Goal: Information Seeking & Learning: Learn about a topic

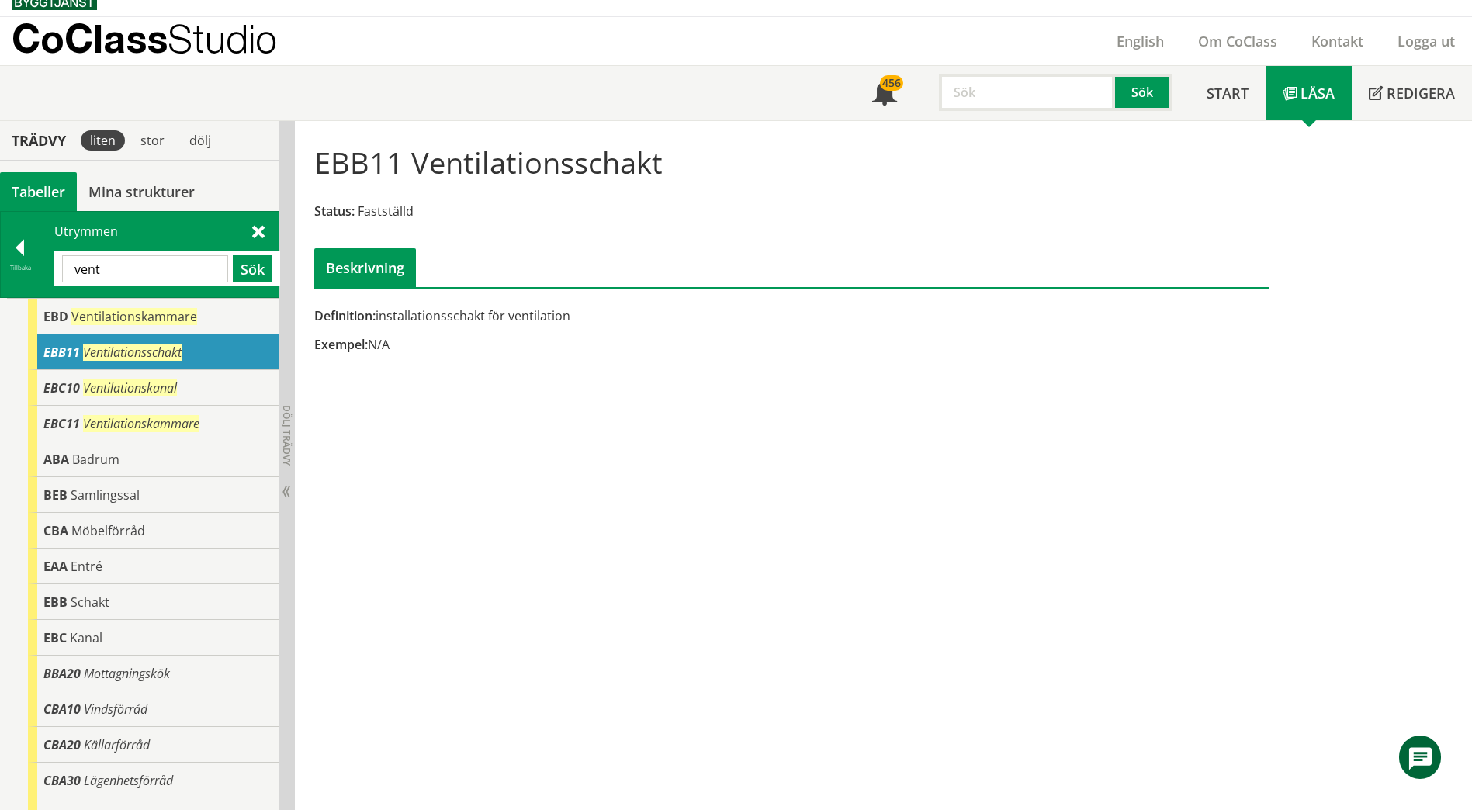
scroll to position [23, 0]
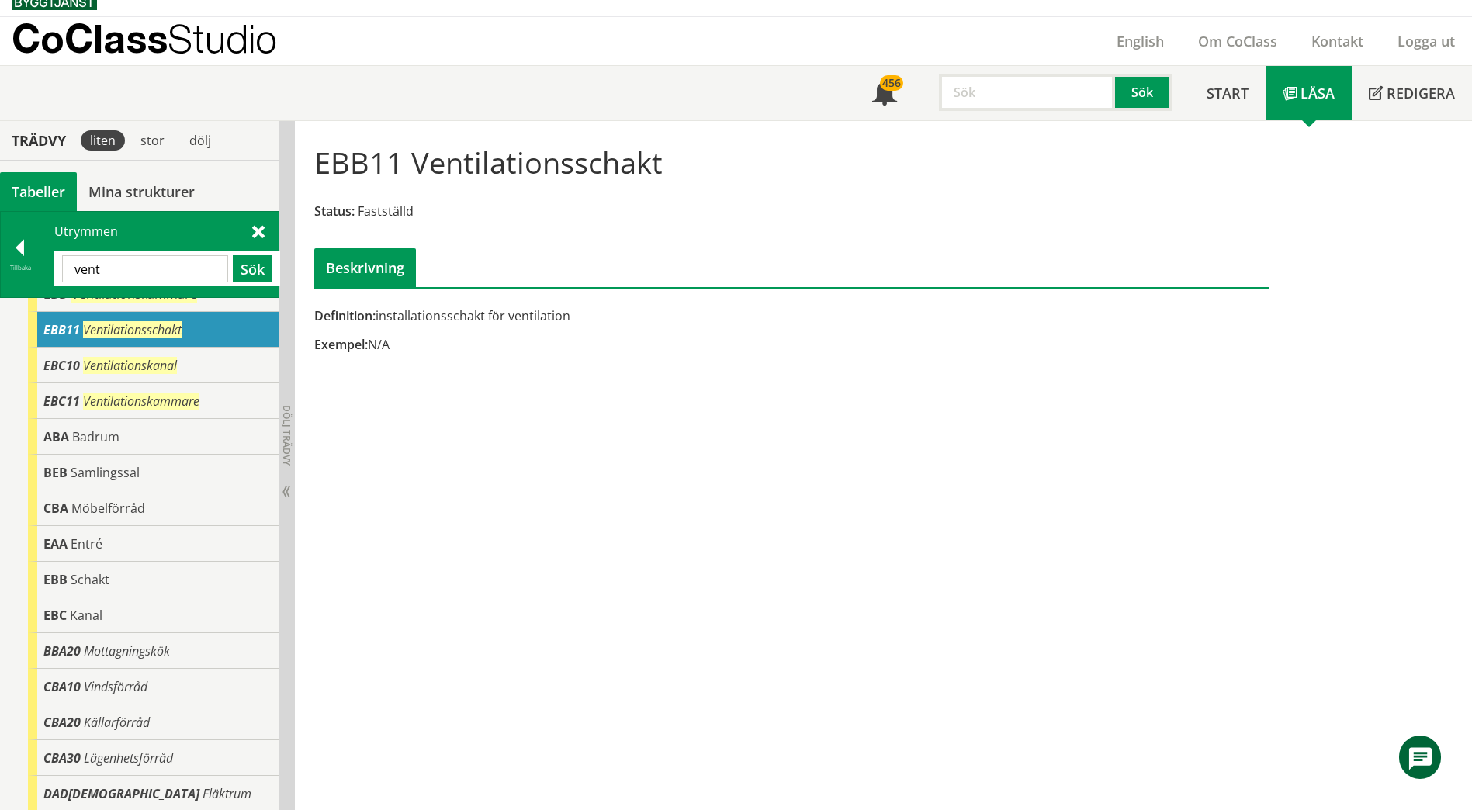
click at [185, 266] on input "vent" at bounding box center [145, 268] width 166 height 27
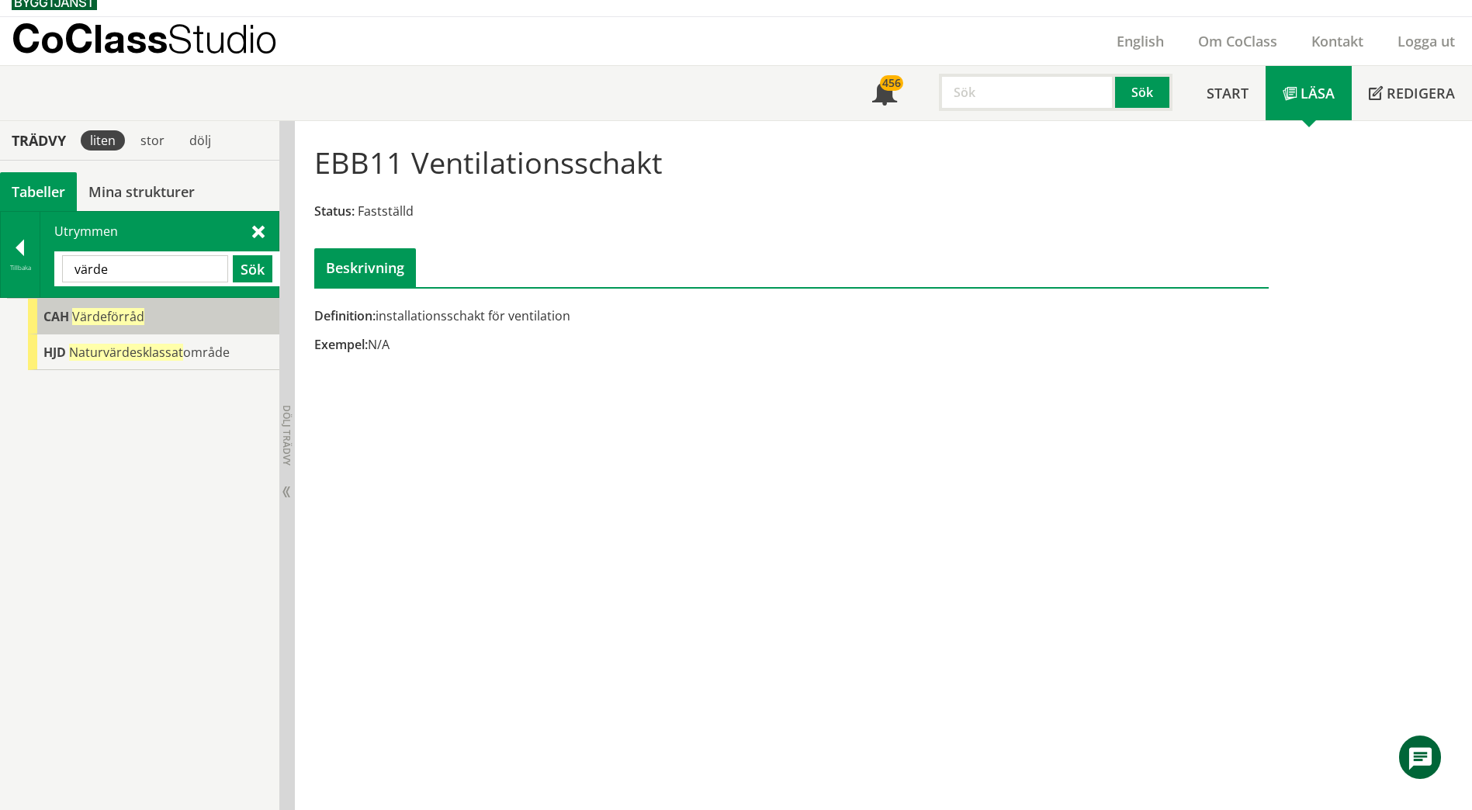
click at [164, 326] on div "CAH Värdeförråd" at bounding box center [153, 317] width 251 height 36
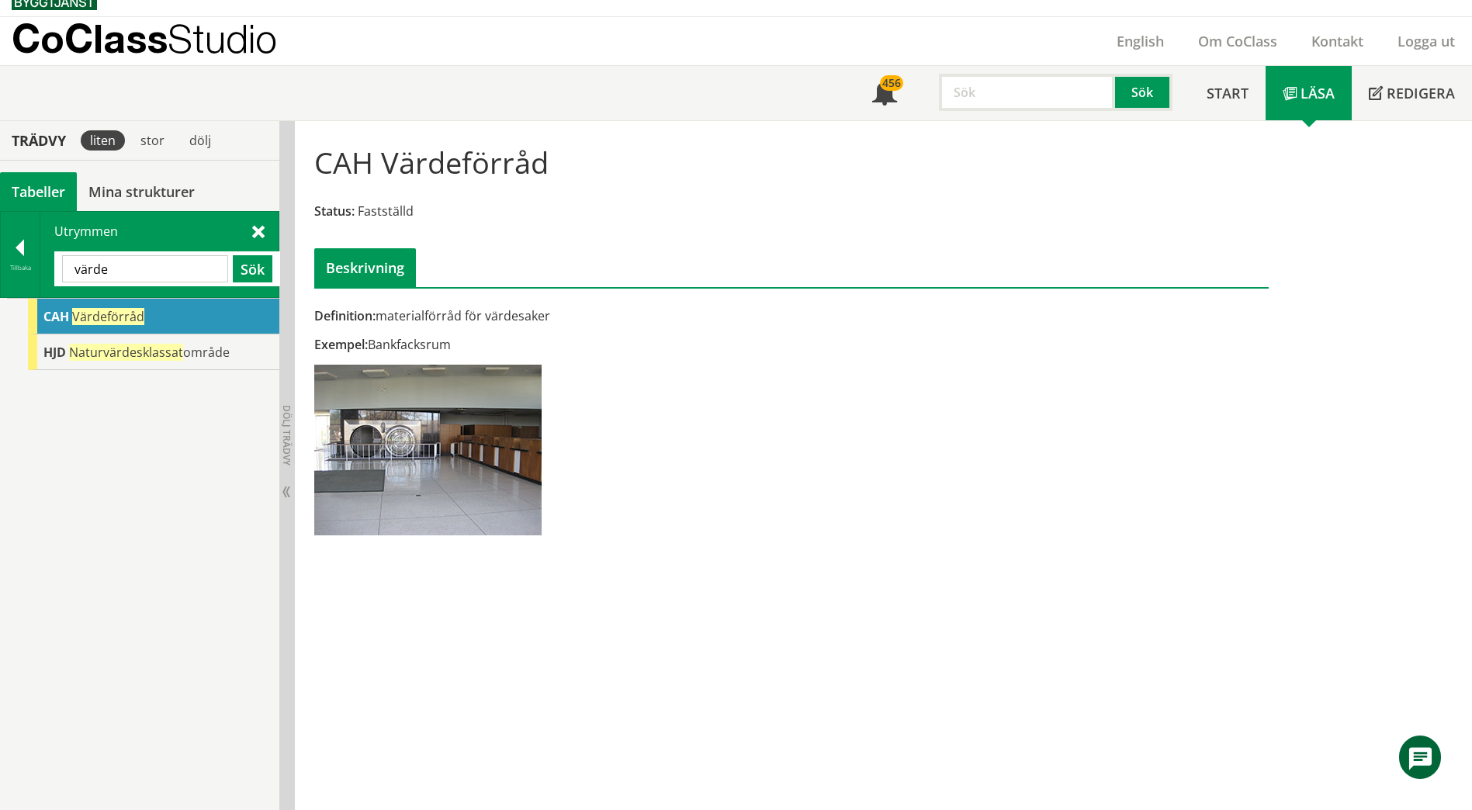
click at [172, 263] on input "värde" at bounding box center [145, 268] width 166 height 27
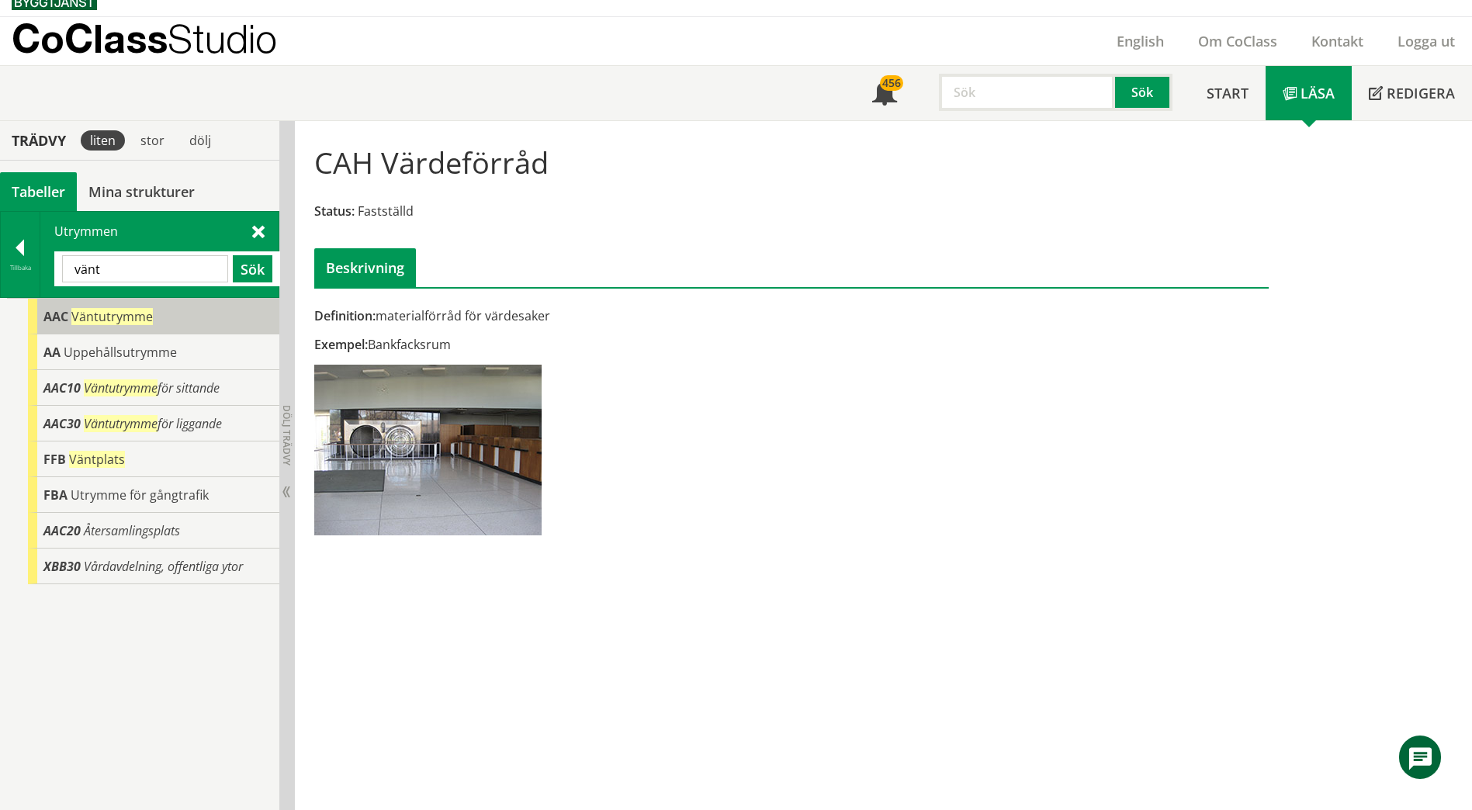
click at [127, 327] on div "AAC Väntutrymme" at bounding box center [153, 317] width 251 height 36
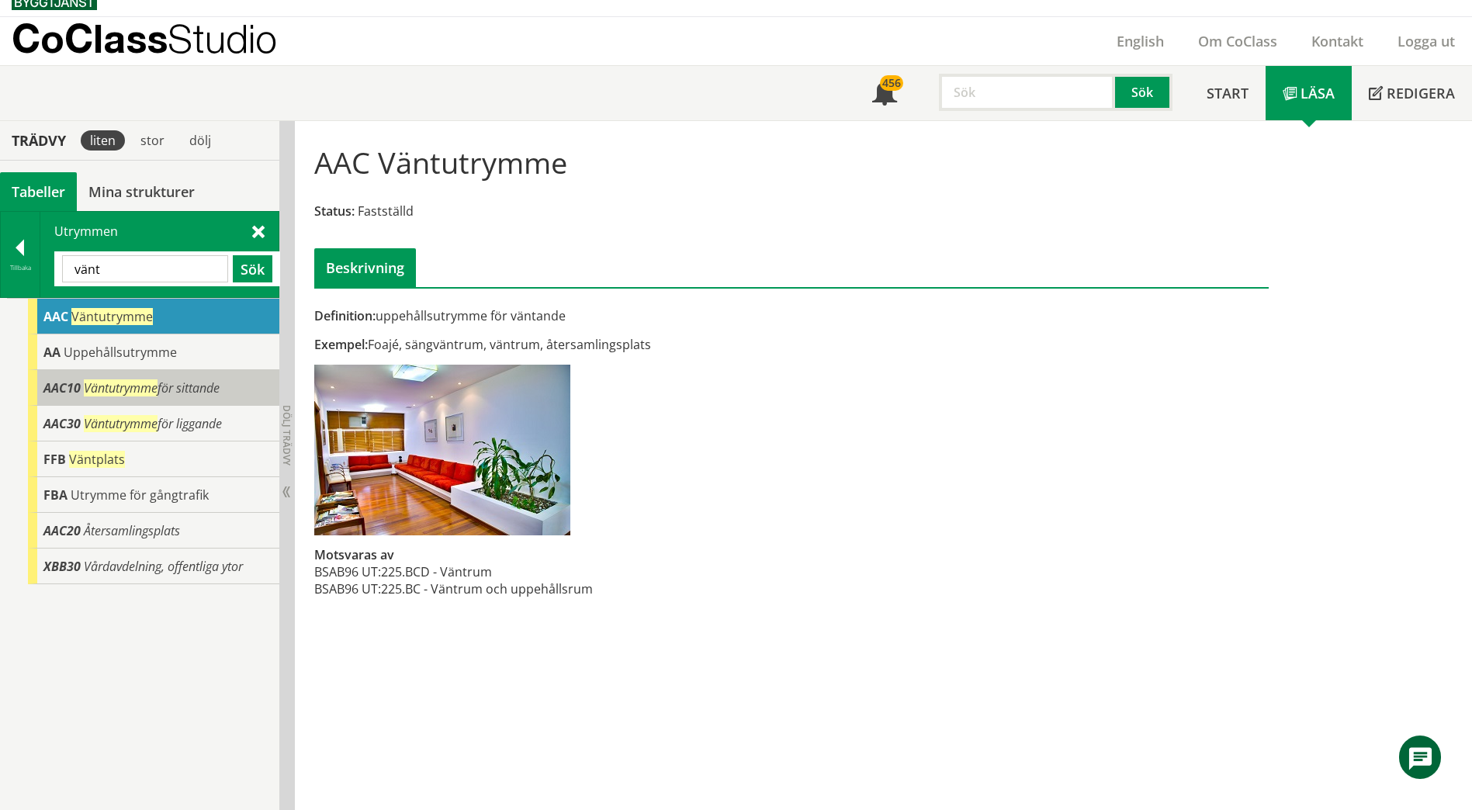
click at [135, 381] on span "Väntutrymme" at bounding box center [121, 387] width 74 height 17
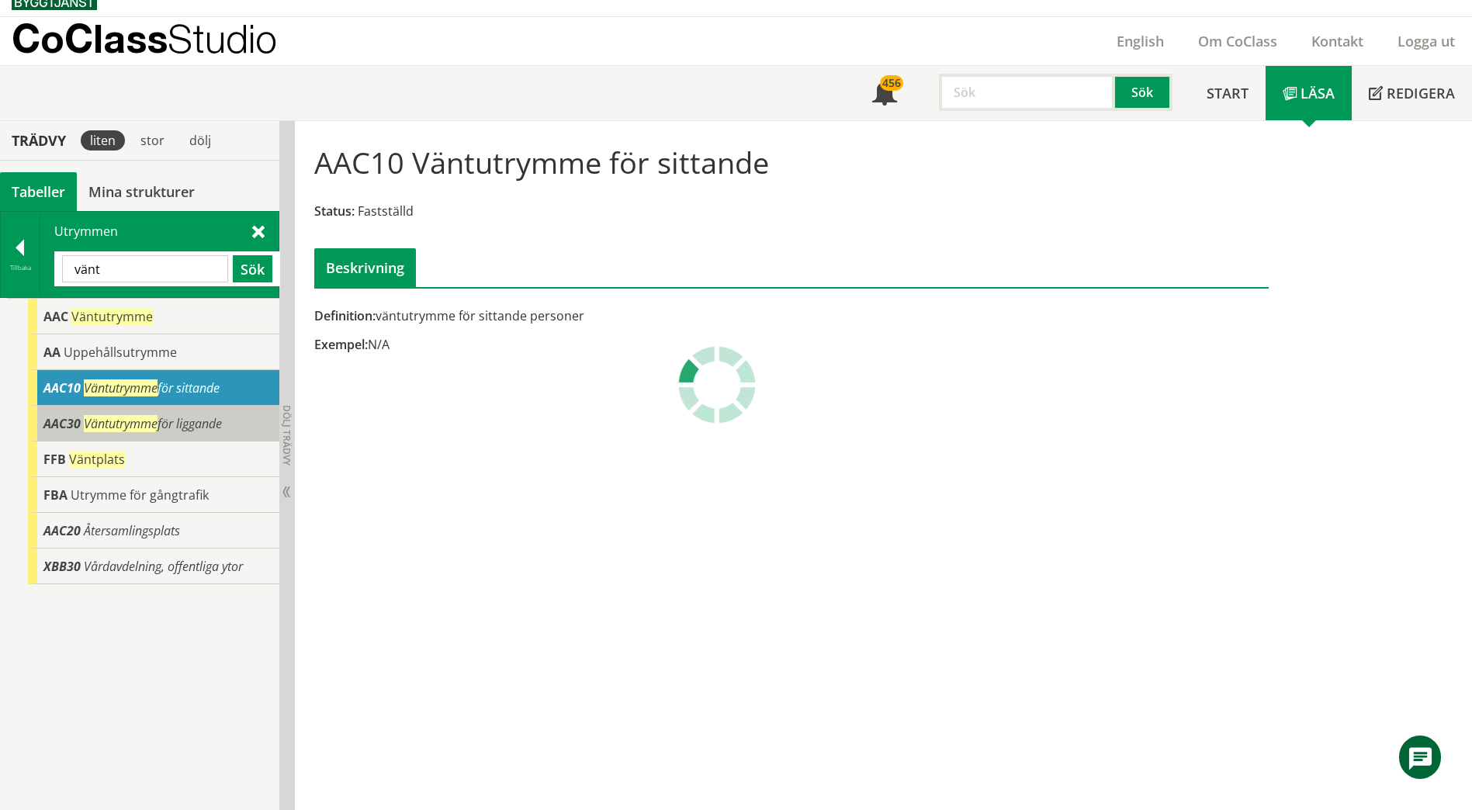
click at [135, 418] on span "Väntutrymme" at bounding box center [121, 423] width 74 height 17
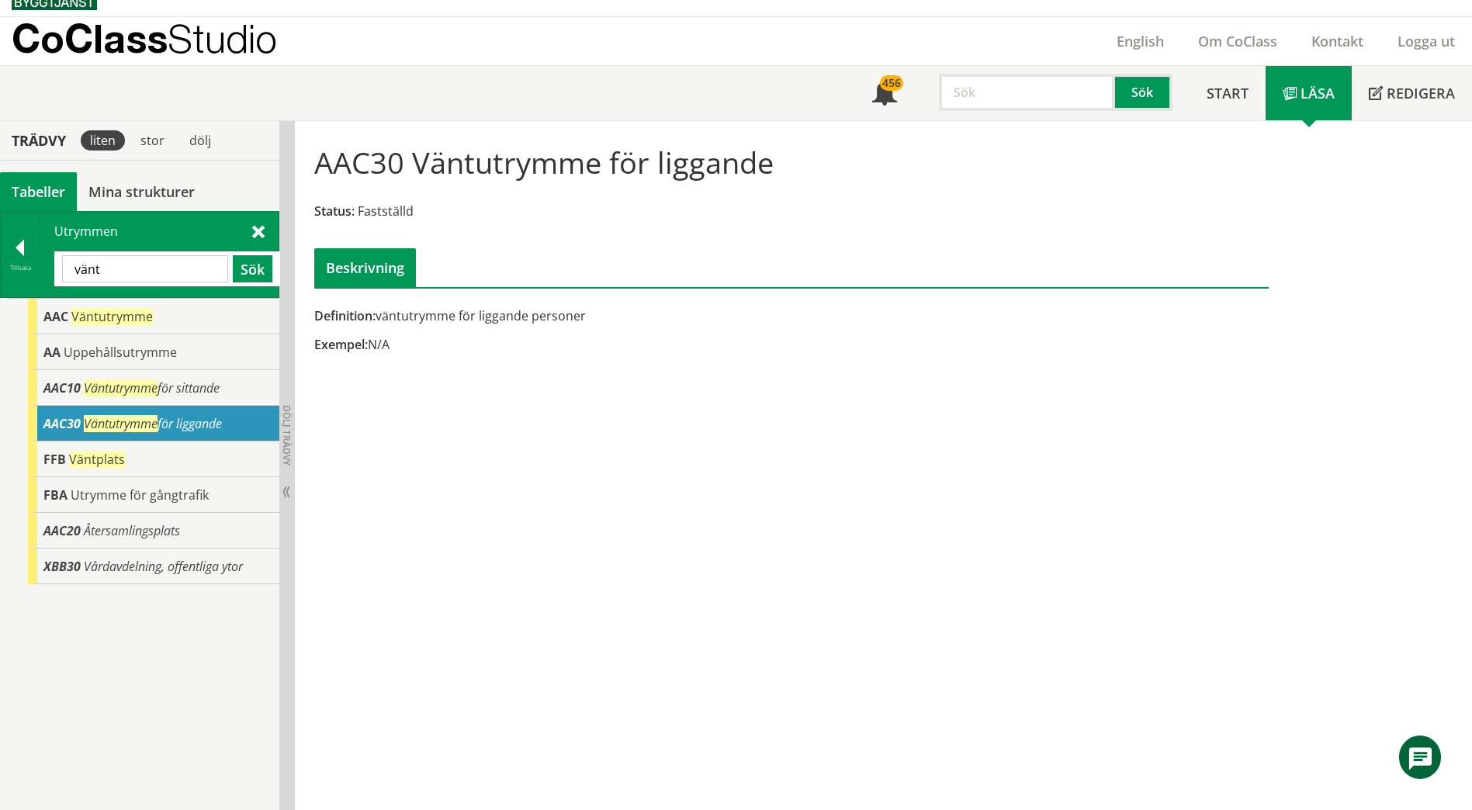
click at [182, 263] on input "vänt" at bounding box center [145, 268] width 166 height 27
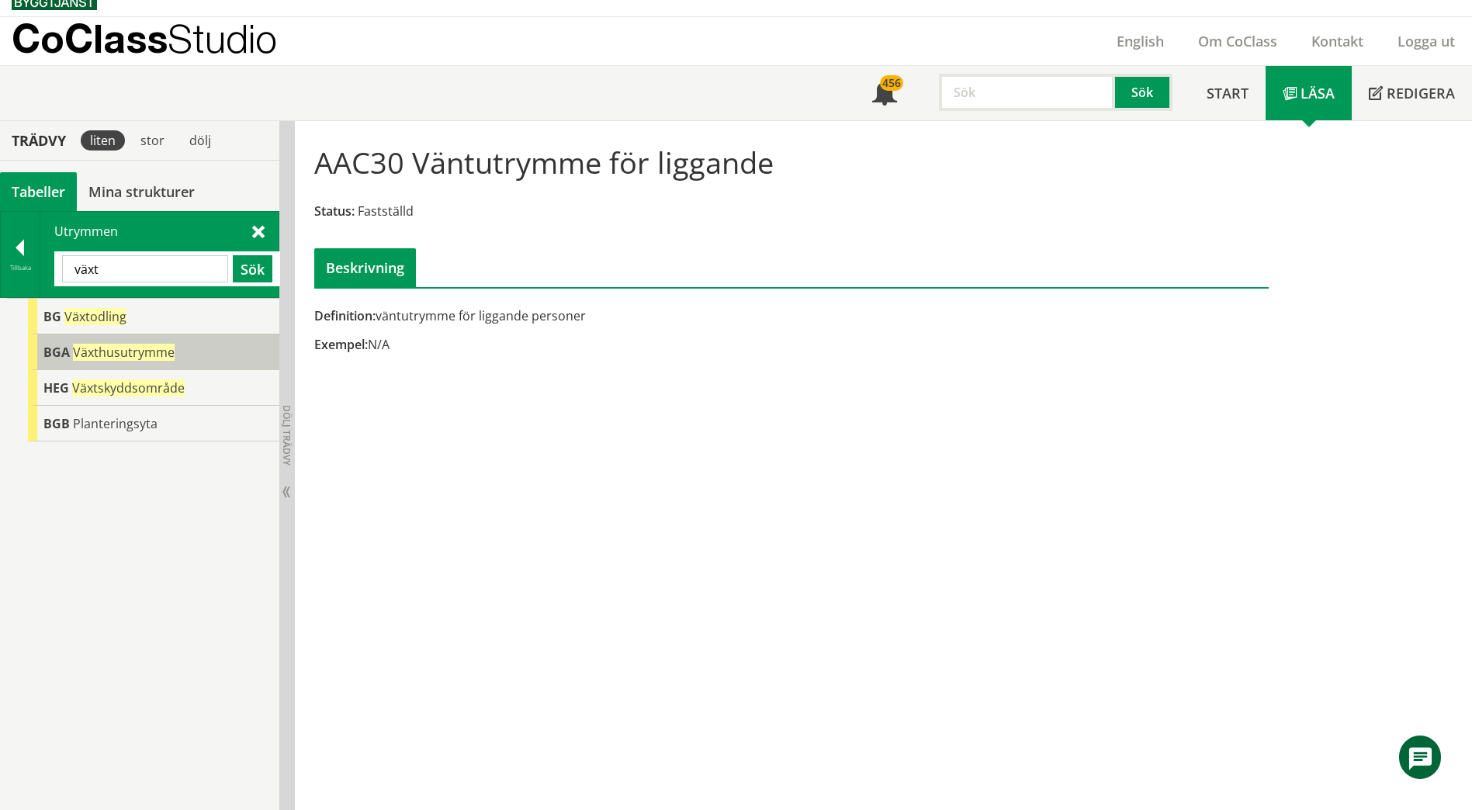
click at [173, 353] on div "BGA Växthusutrymme" at bounding box center [153, 352] width 251 height 36
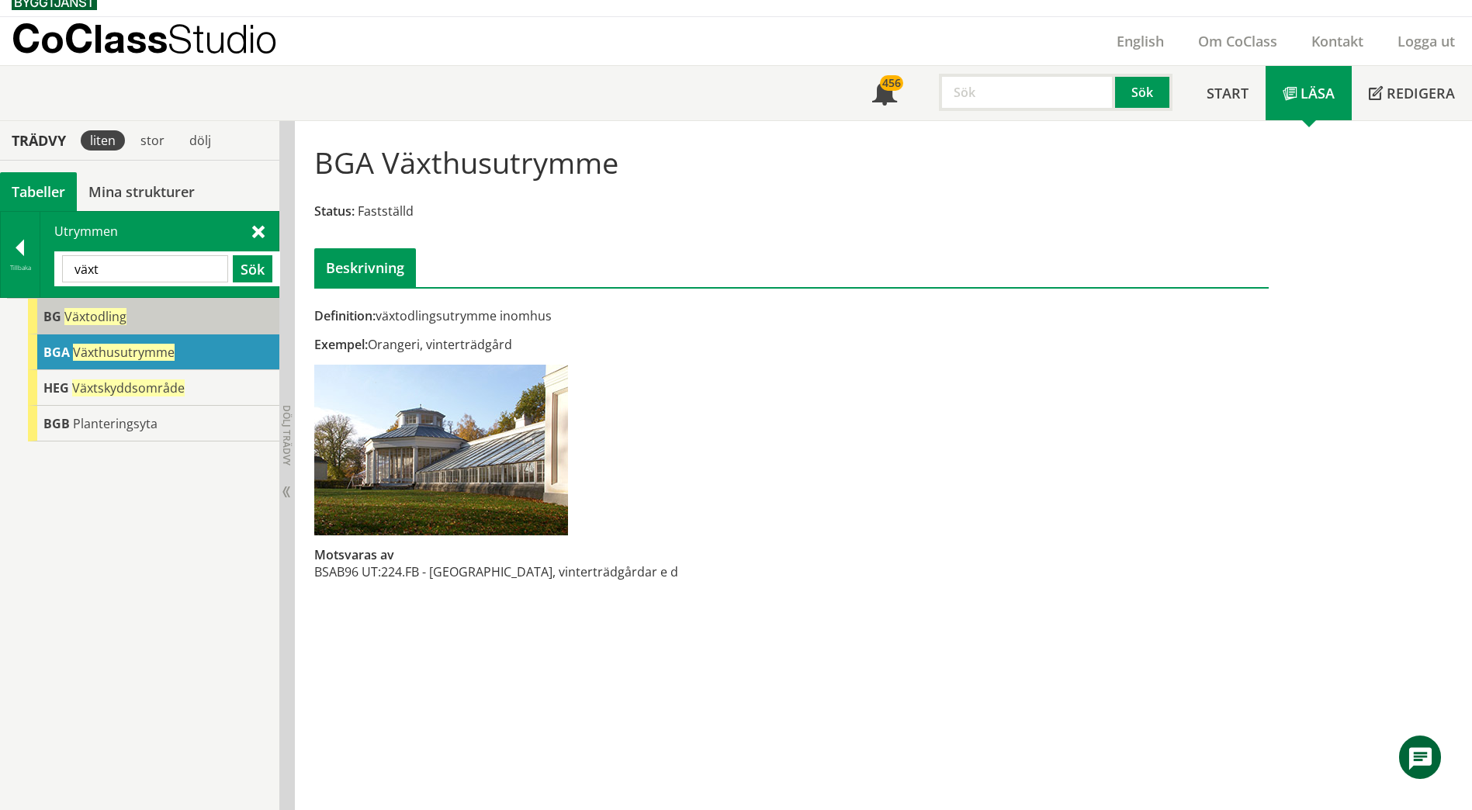
click at [148, 317] on div "BG Växtodling" at bounding box center [153, 317] width 251 height 36
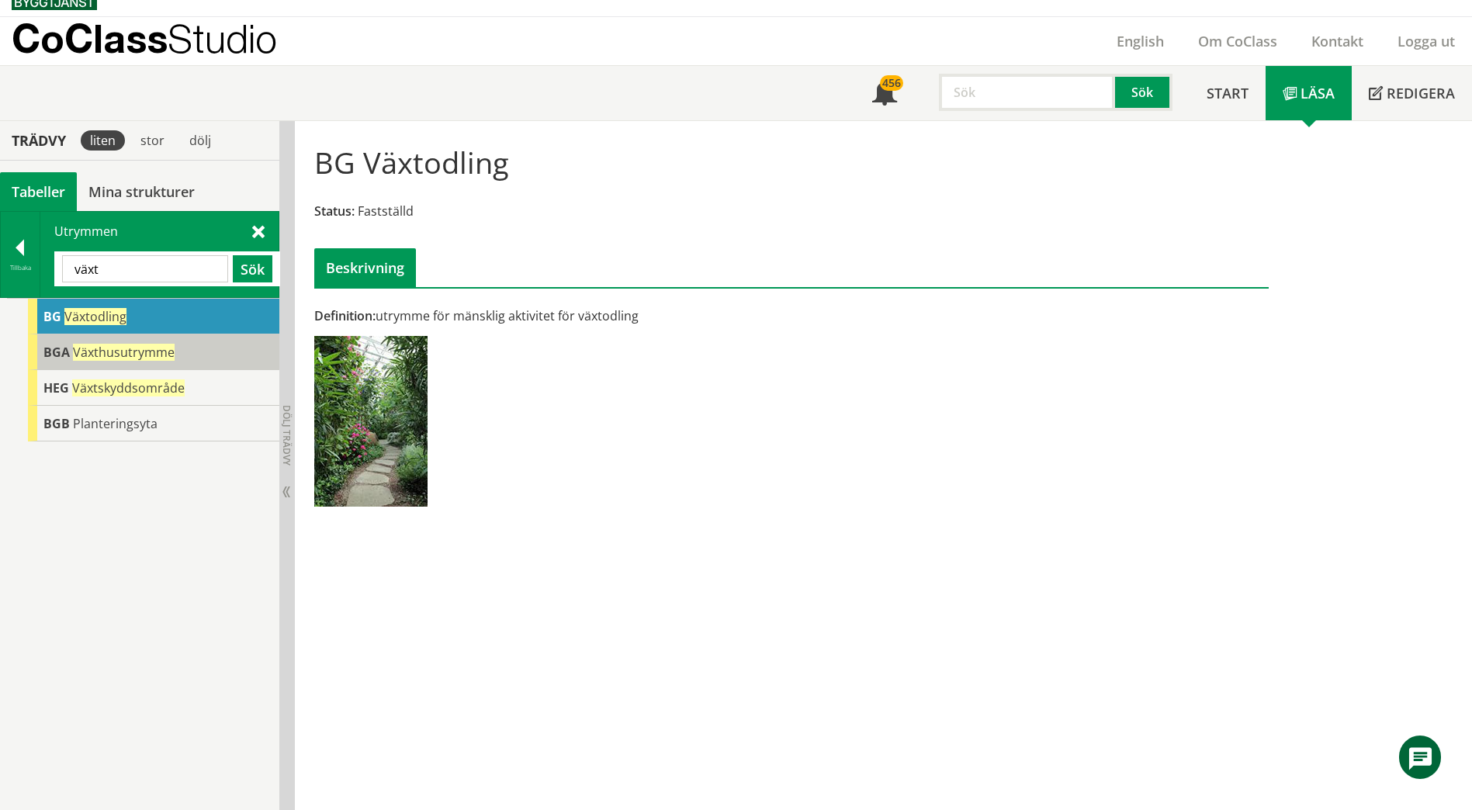
click at [147, 349] on span "Växthusutrymme" at bounding box center [124, 352] width 102 height 17
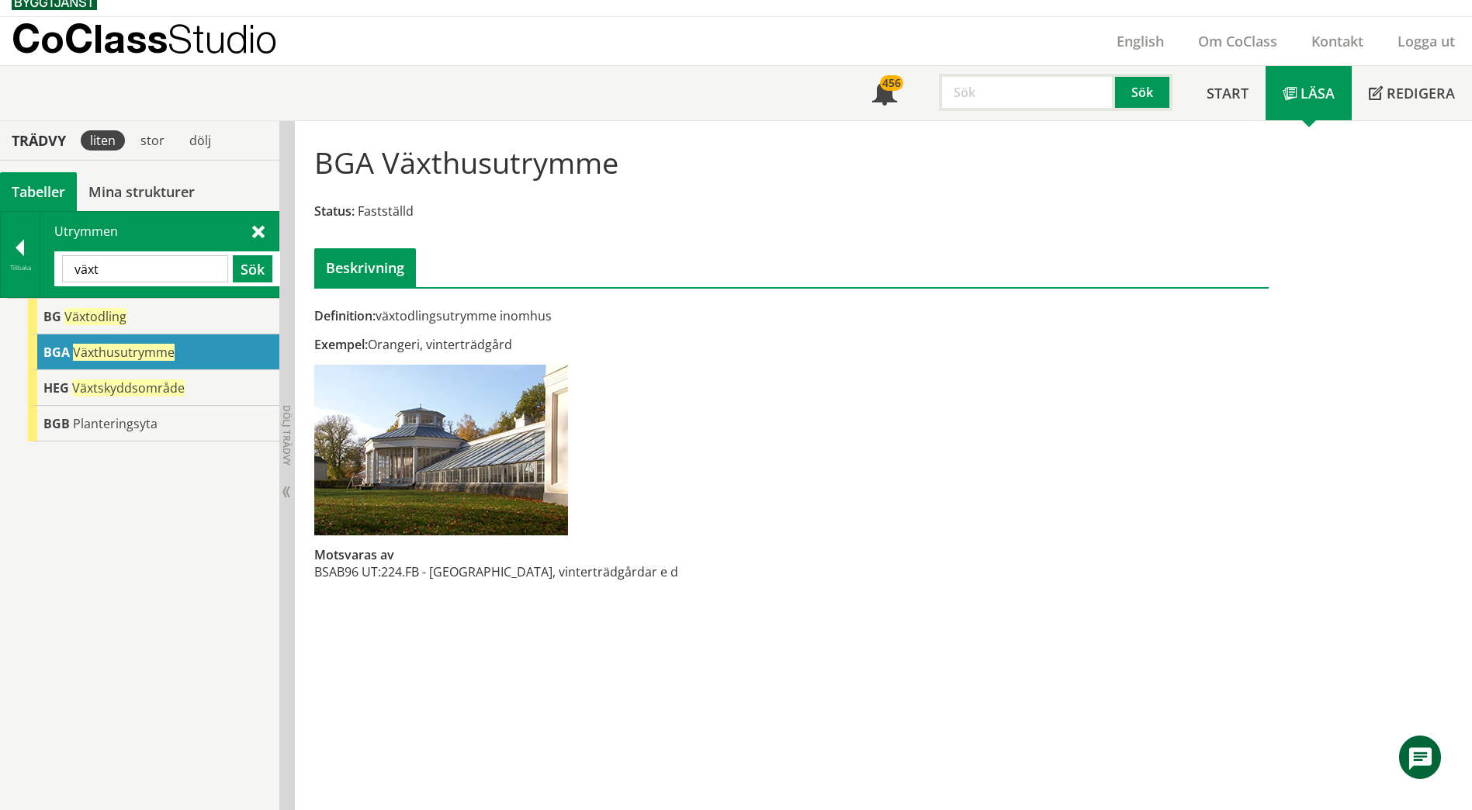
click at [161, 279] on input "växt" at bounding box center [145, 268] width 166 height 27
type input "passage"
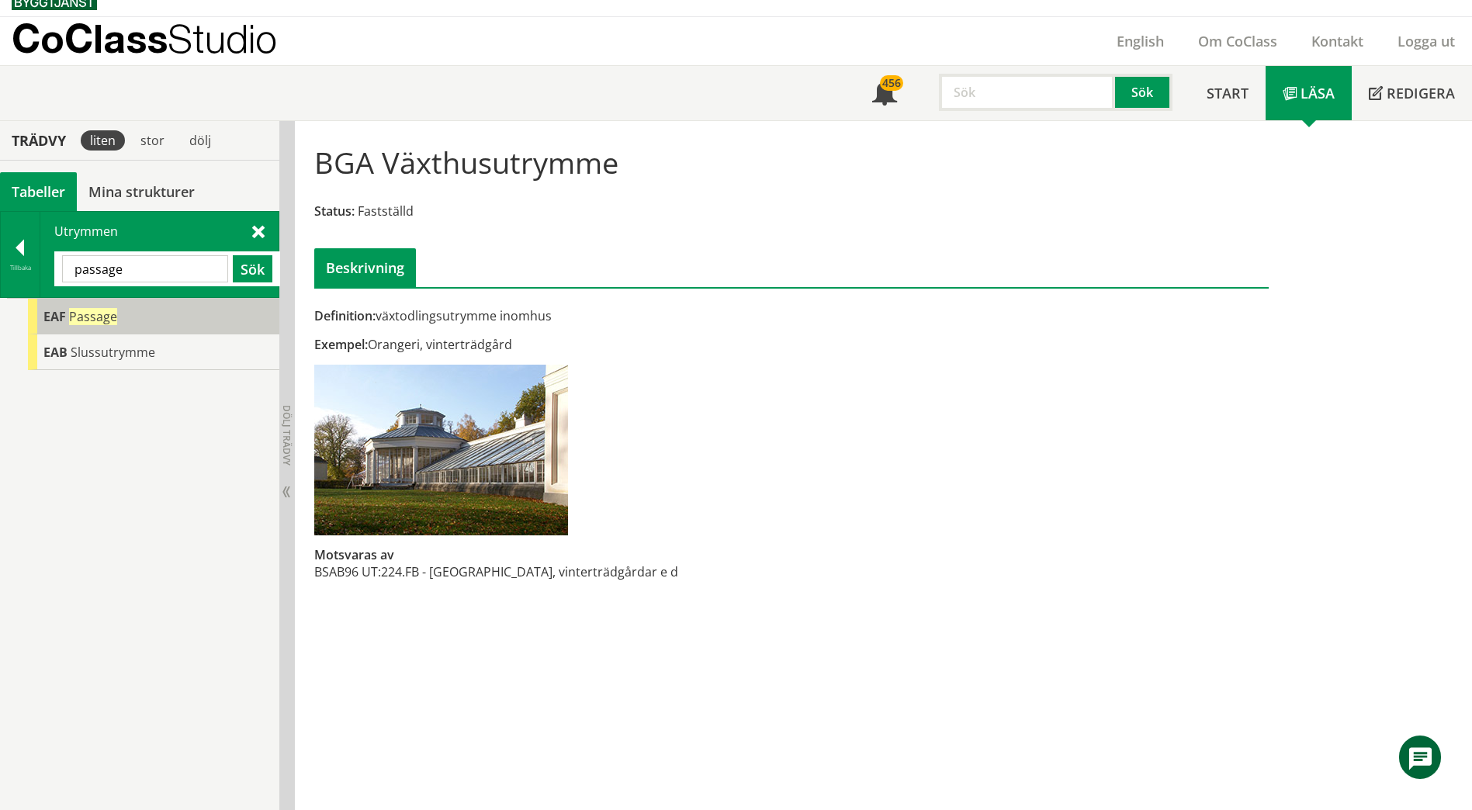
click at [146, 320] on div "EAF Passage" at bounding box center [153, 317] width 251 height 36
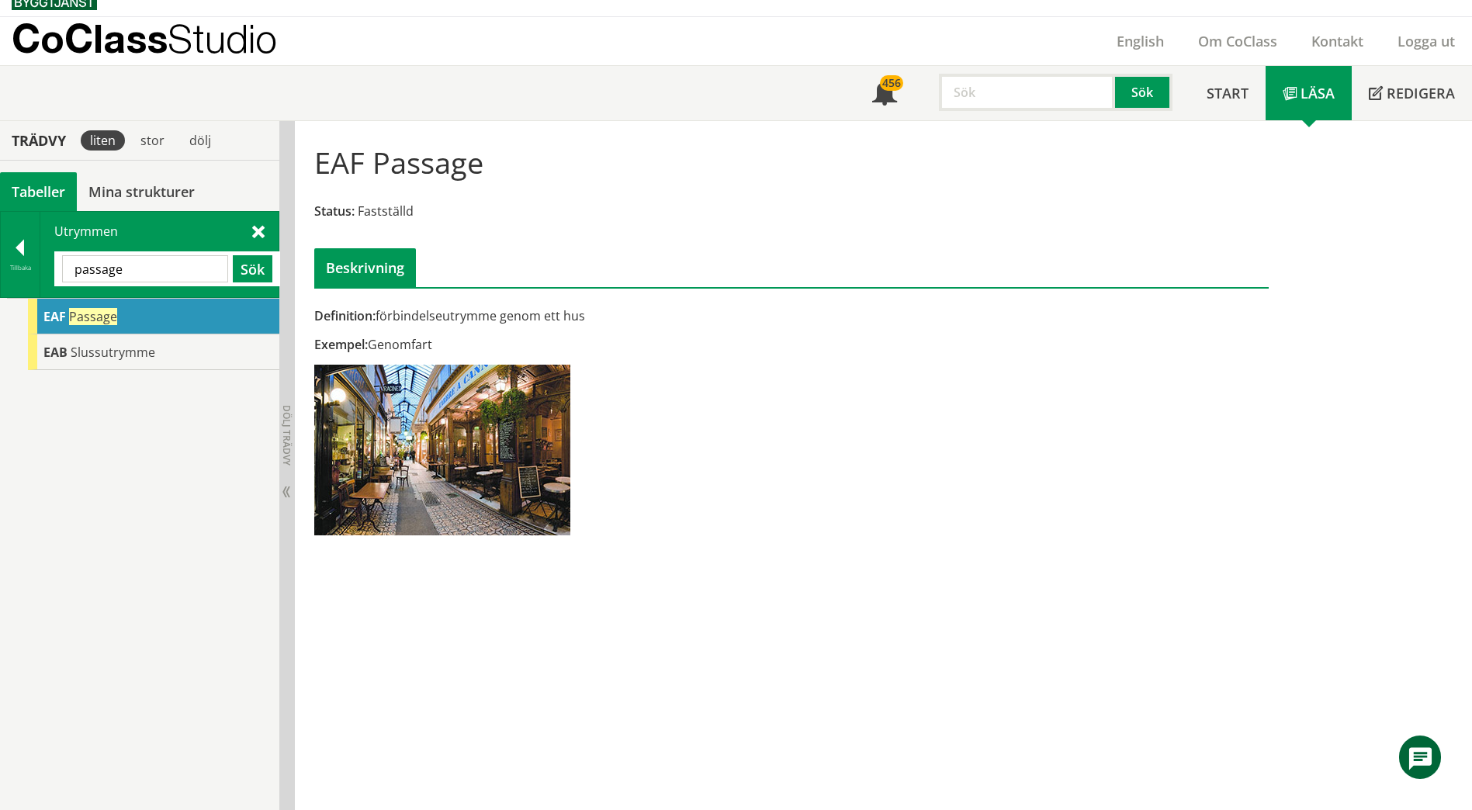
click at [33, 240] on div at bounding box center [20, 251] width 39 height 22
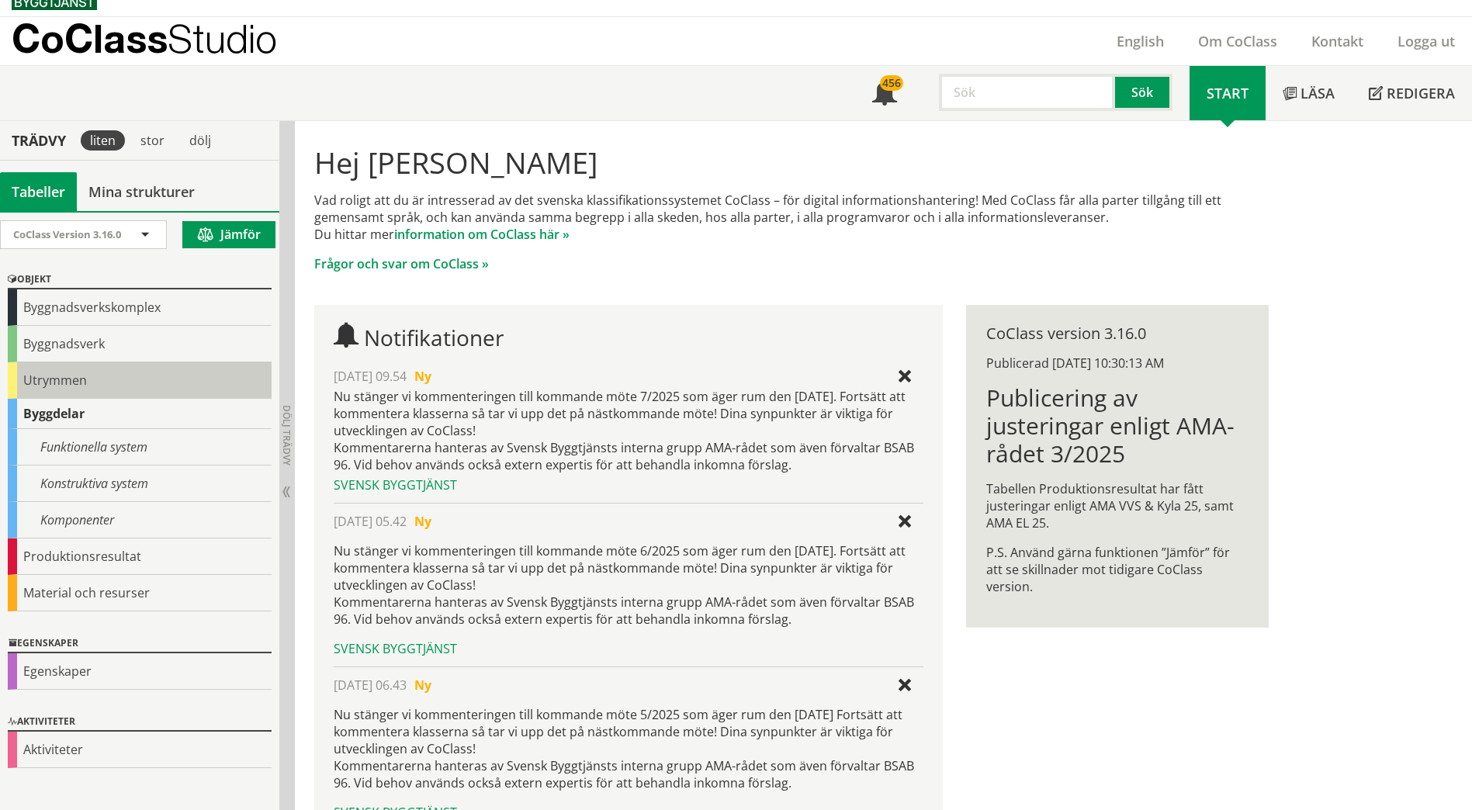
click at [35, 376] on div "Utrymmen" at bounding box center [140, 380] width 264 height 36
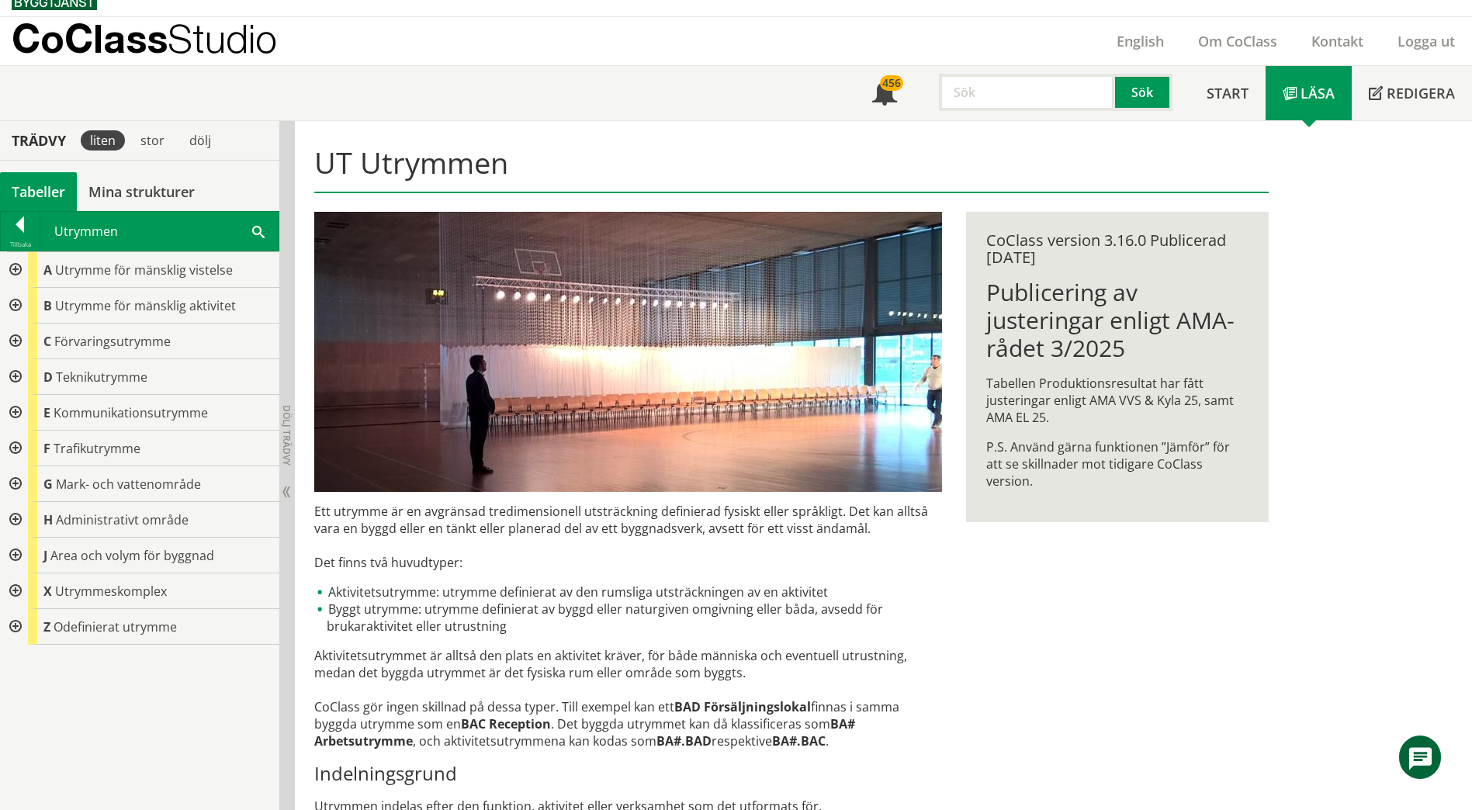
click at [13, 272] on div at bounding box center [14, 270] width 28 height 36
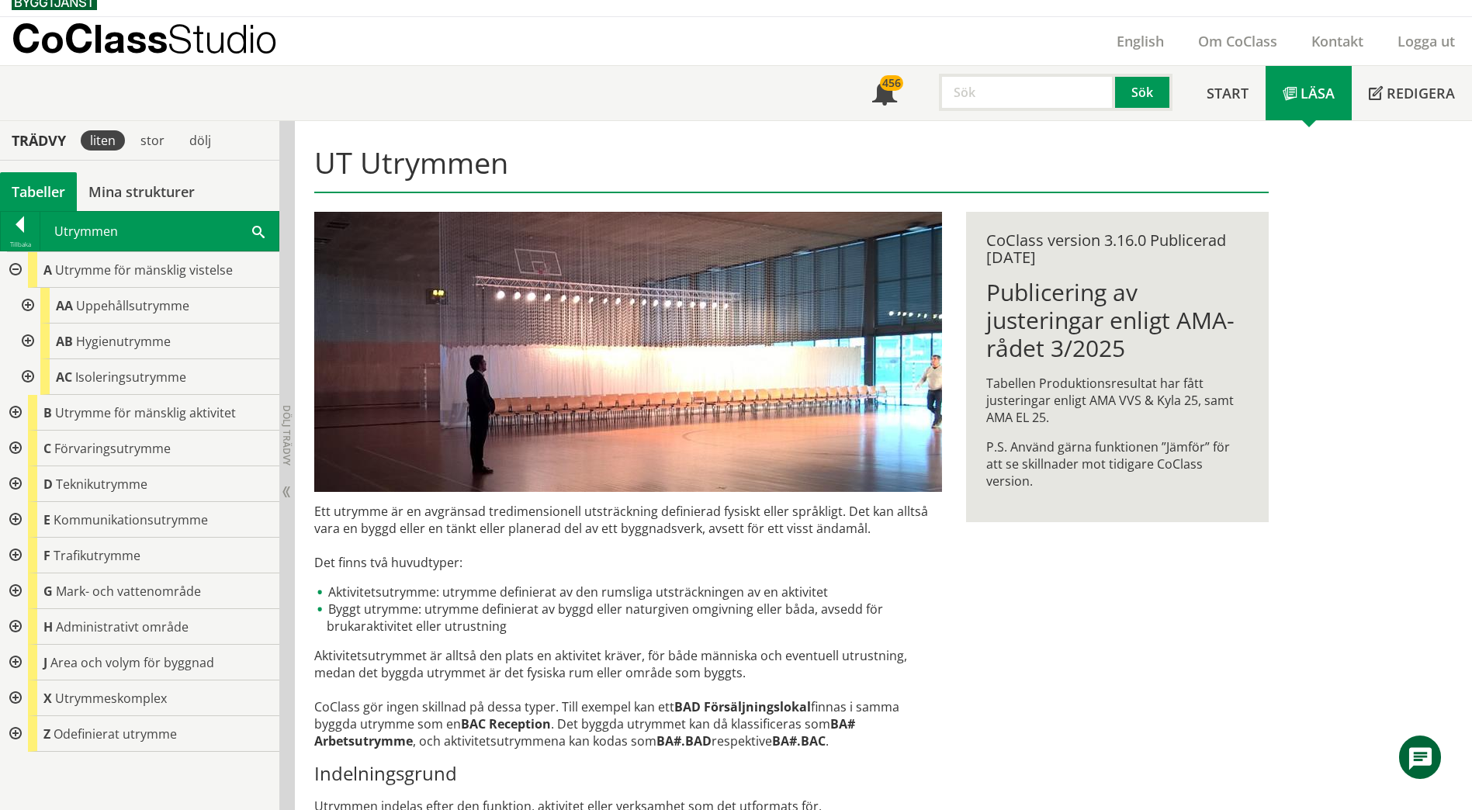
click at [31, 303] on div at bounding box center [26, 306] width 28 height 36
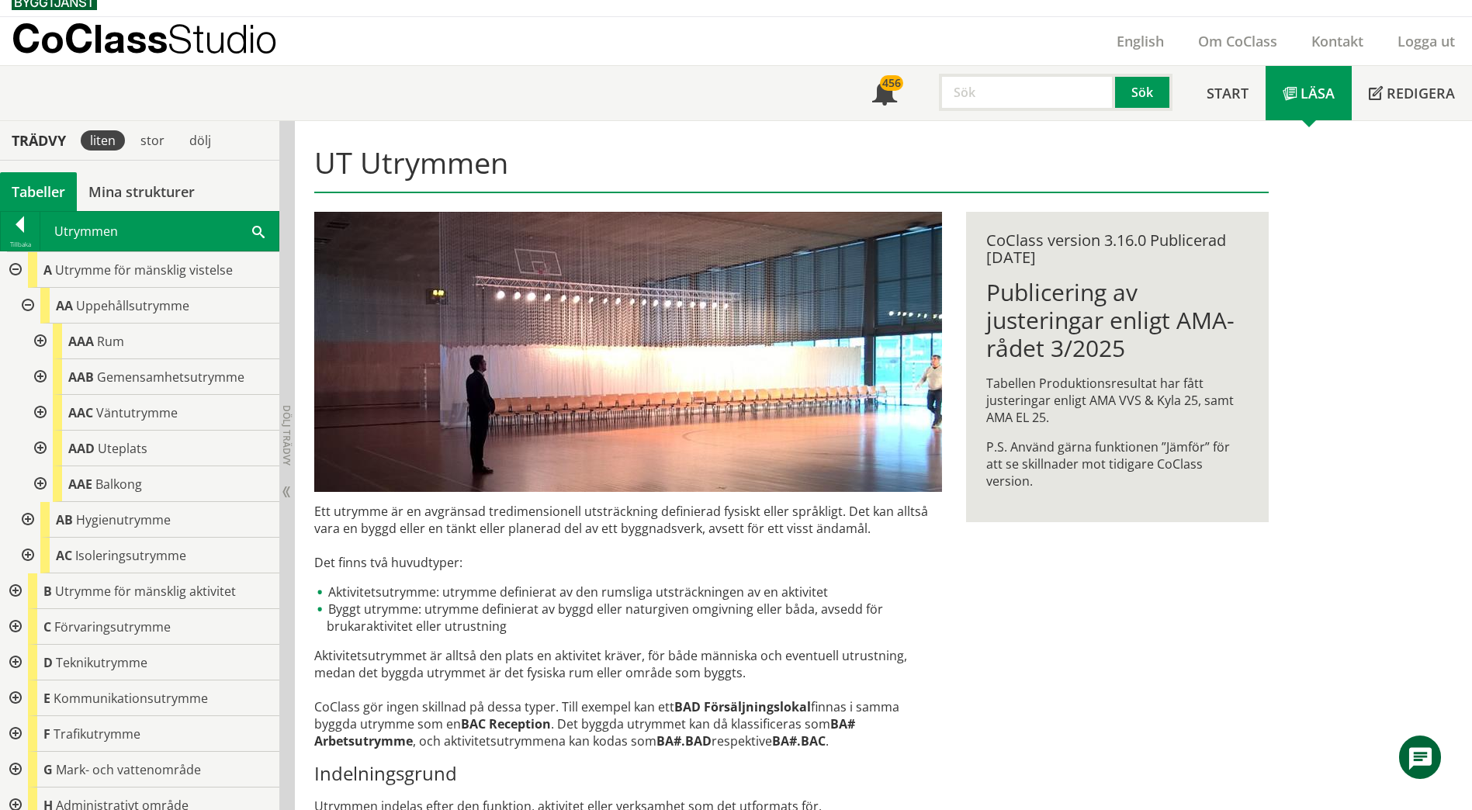
click at [39, 345] on div at bounding box center [39, 342] width 28 height 36
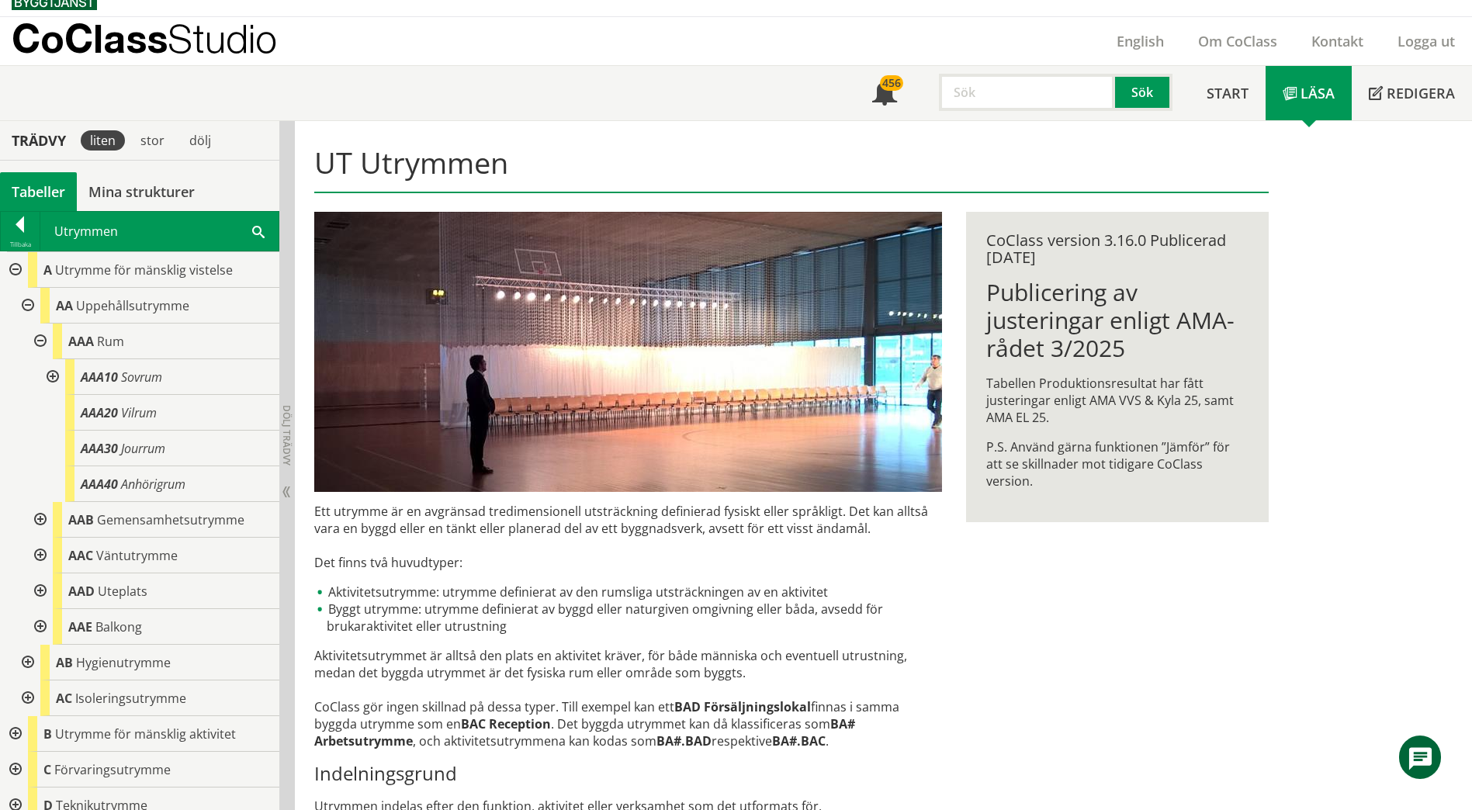
click at [43, 344] on div at bounding box center [39, 342] width 28 height 36
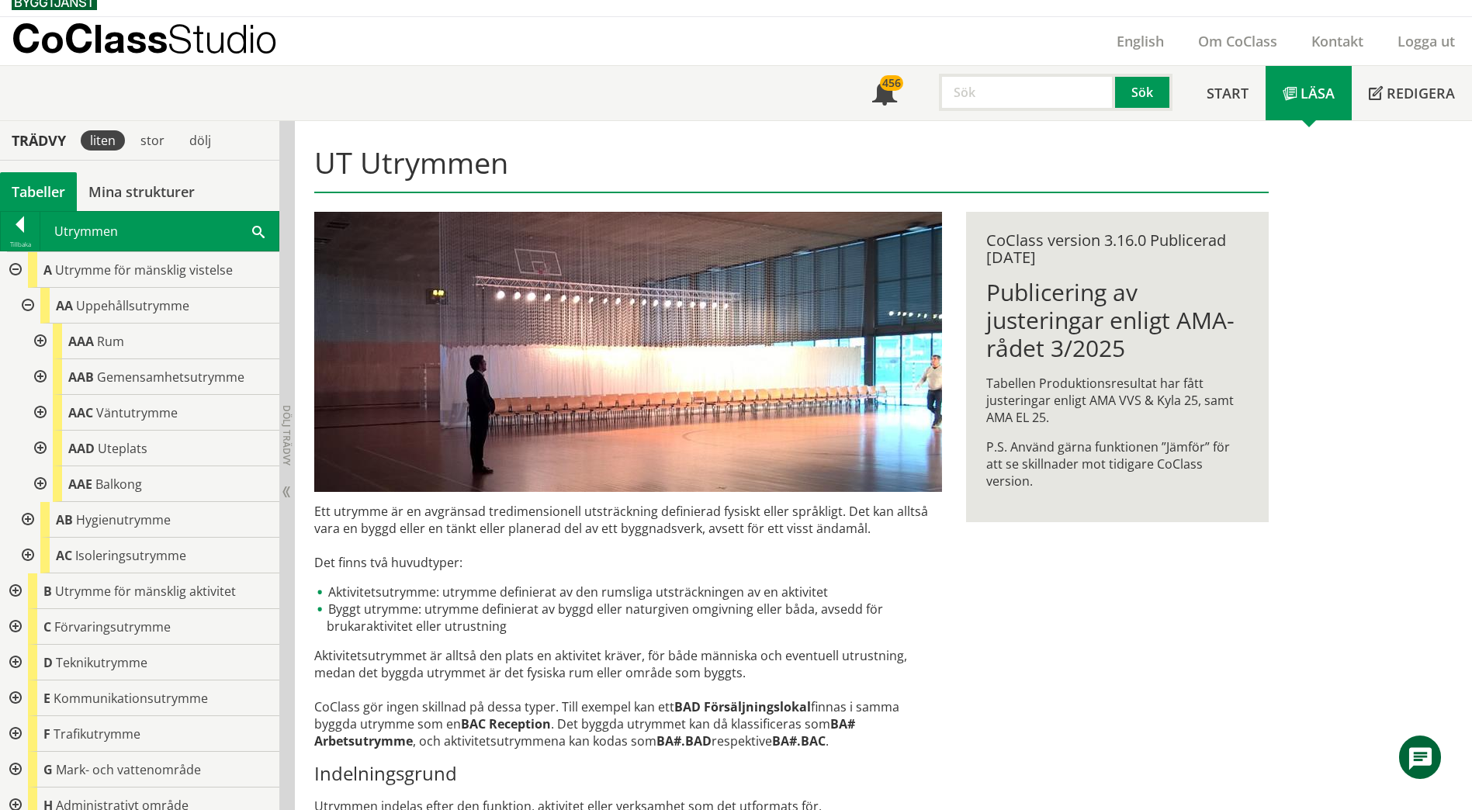
click at [43, 385] on div at bounding box center [39, 377] width 28 height 36
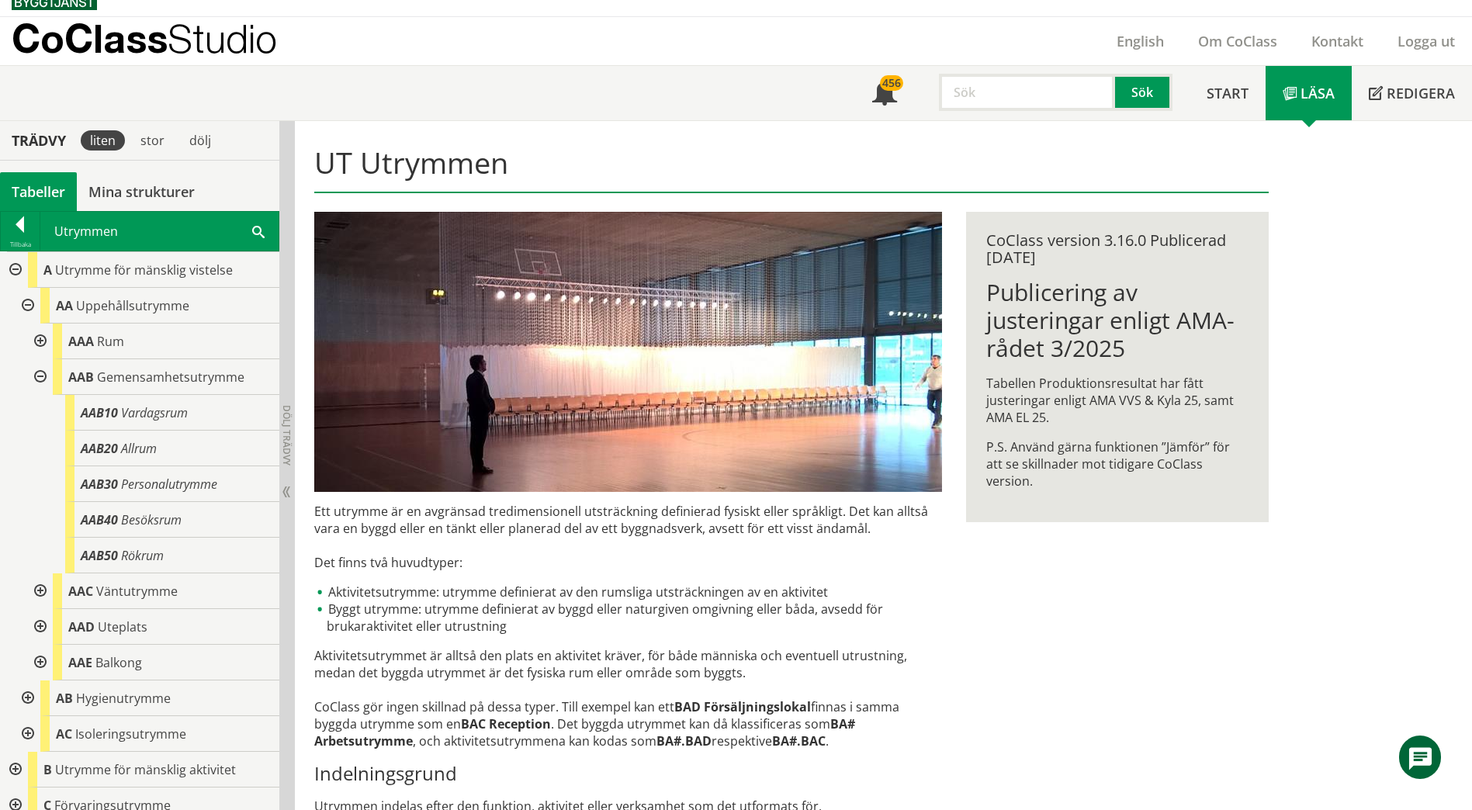
click at [43, 379] on div at bounding box center [39, 377] width 28 height 36
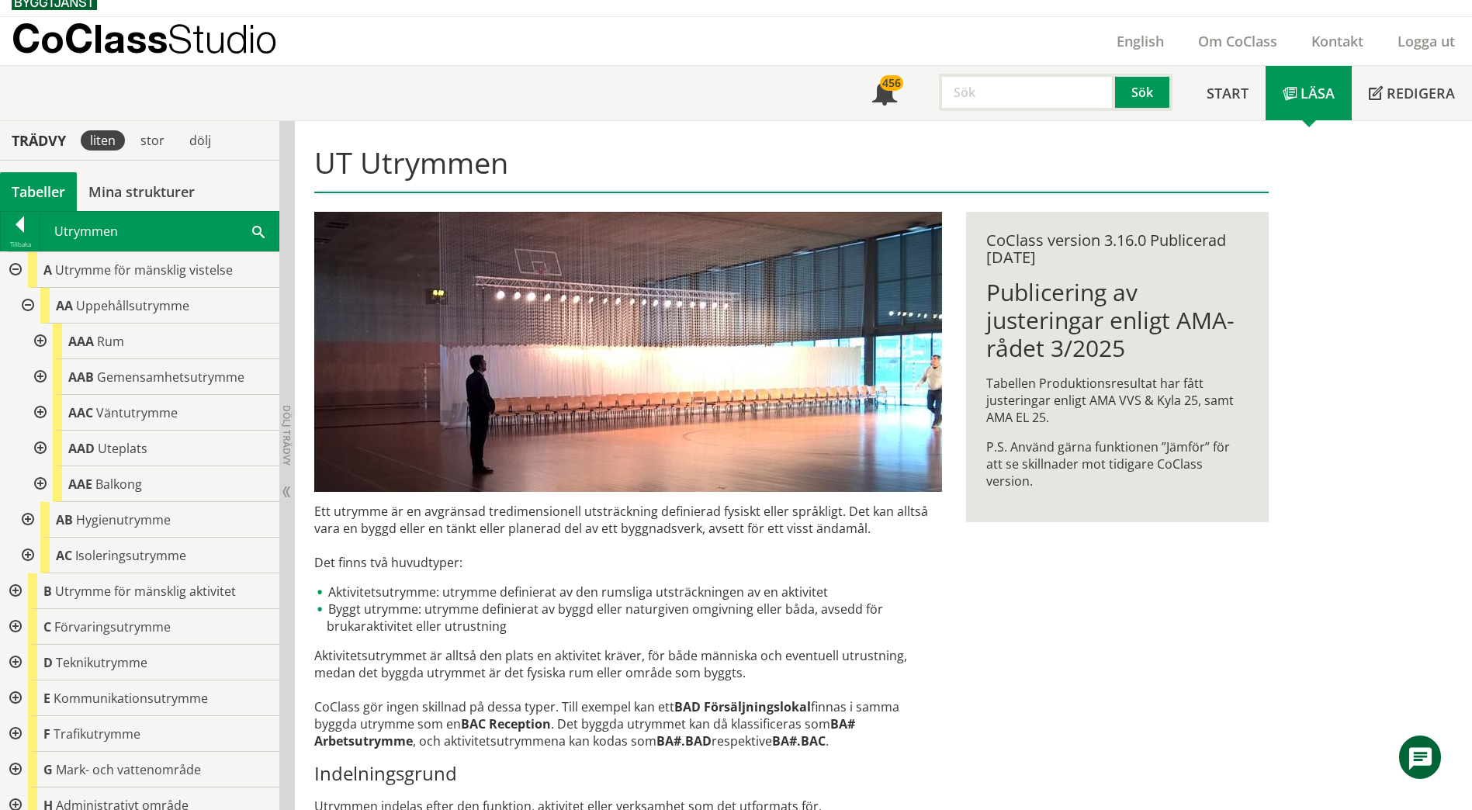
click at [17, 587] on div at bounding box center [14, 591] width 28 height 36
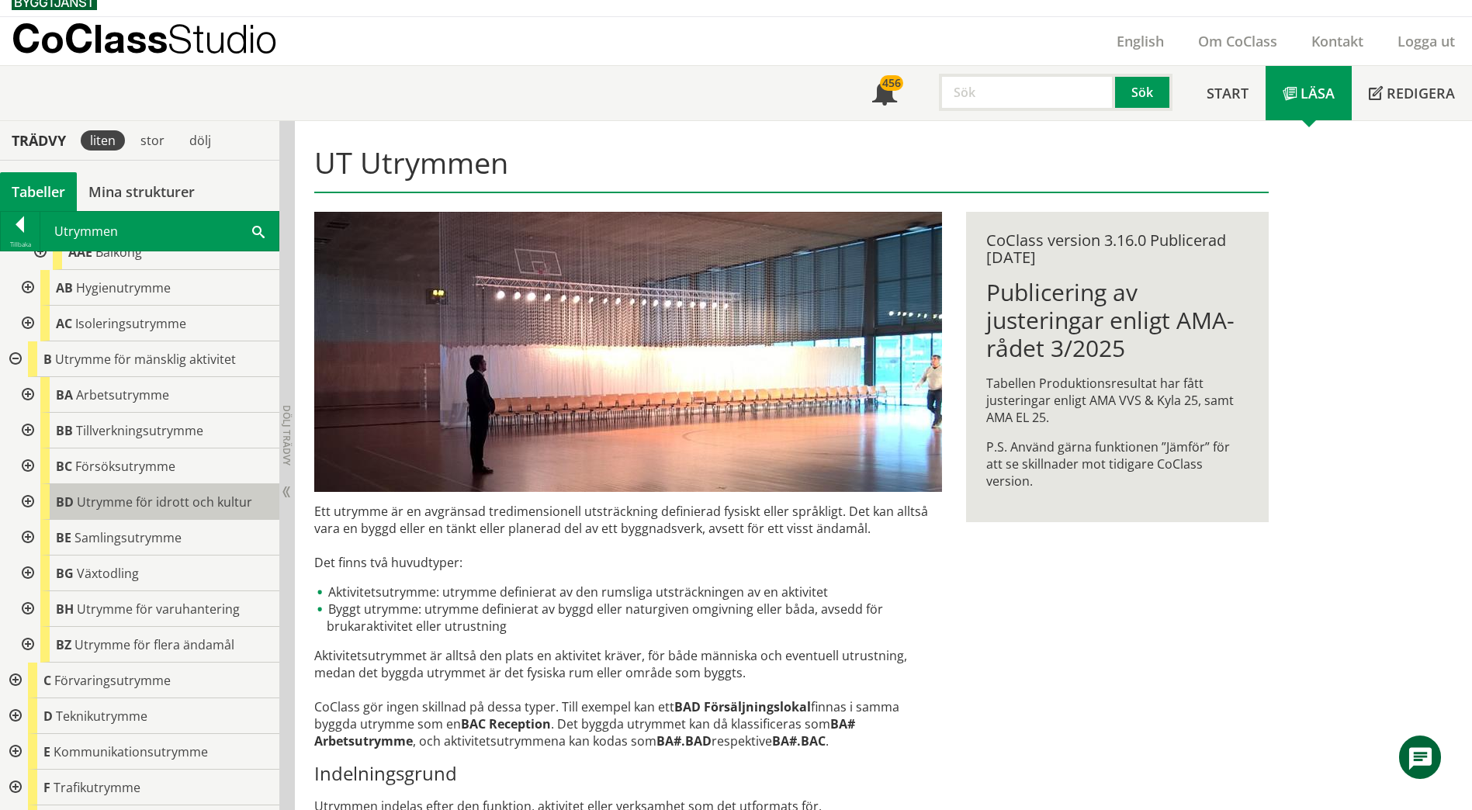
scroll to position [233, 0]
click at [25, 430] on div at bounding box center [26, 430] width 28 height 36
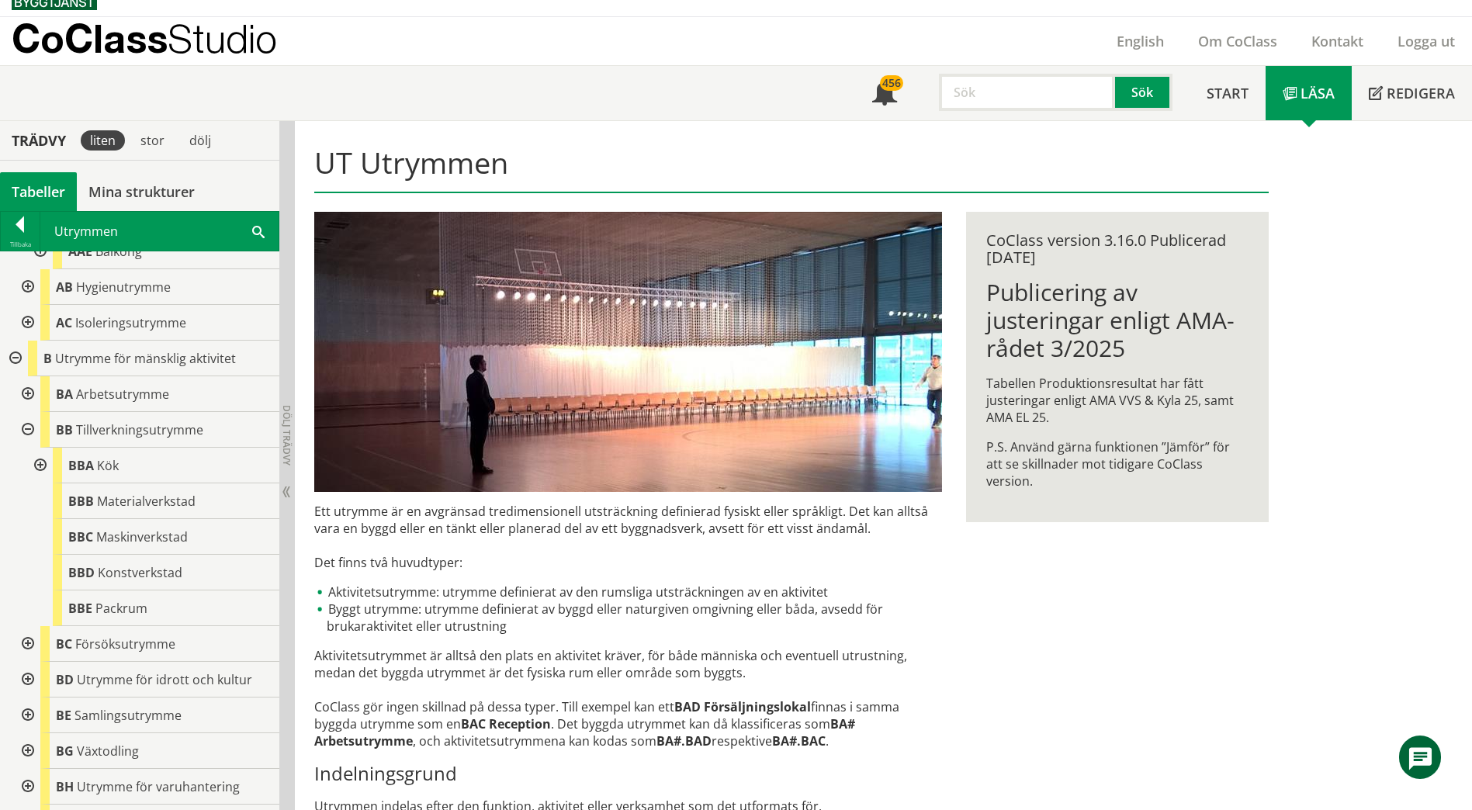
click at [45, 464] on div at bounding box center [39, 466] width 28 height 36
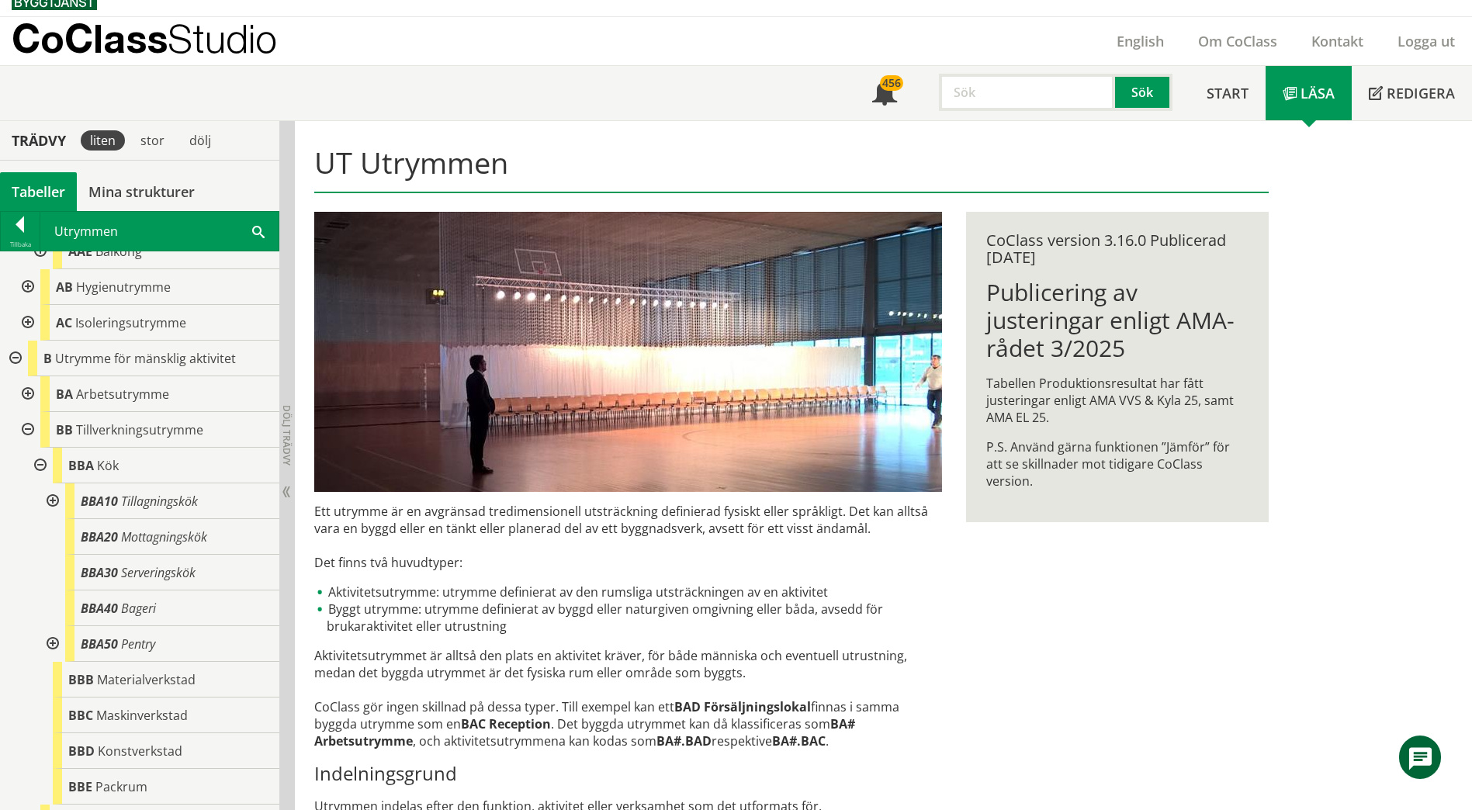
click at [55, 497] on div at bounding box center [51, 501] width 28 height 36
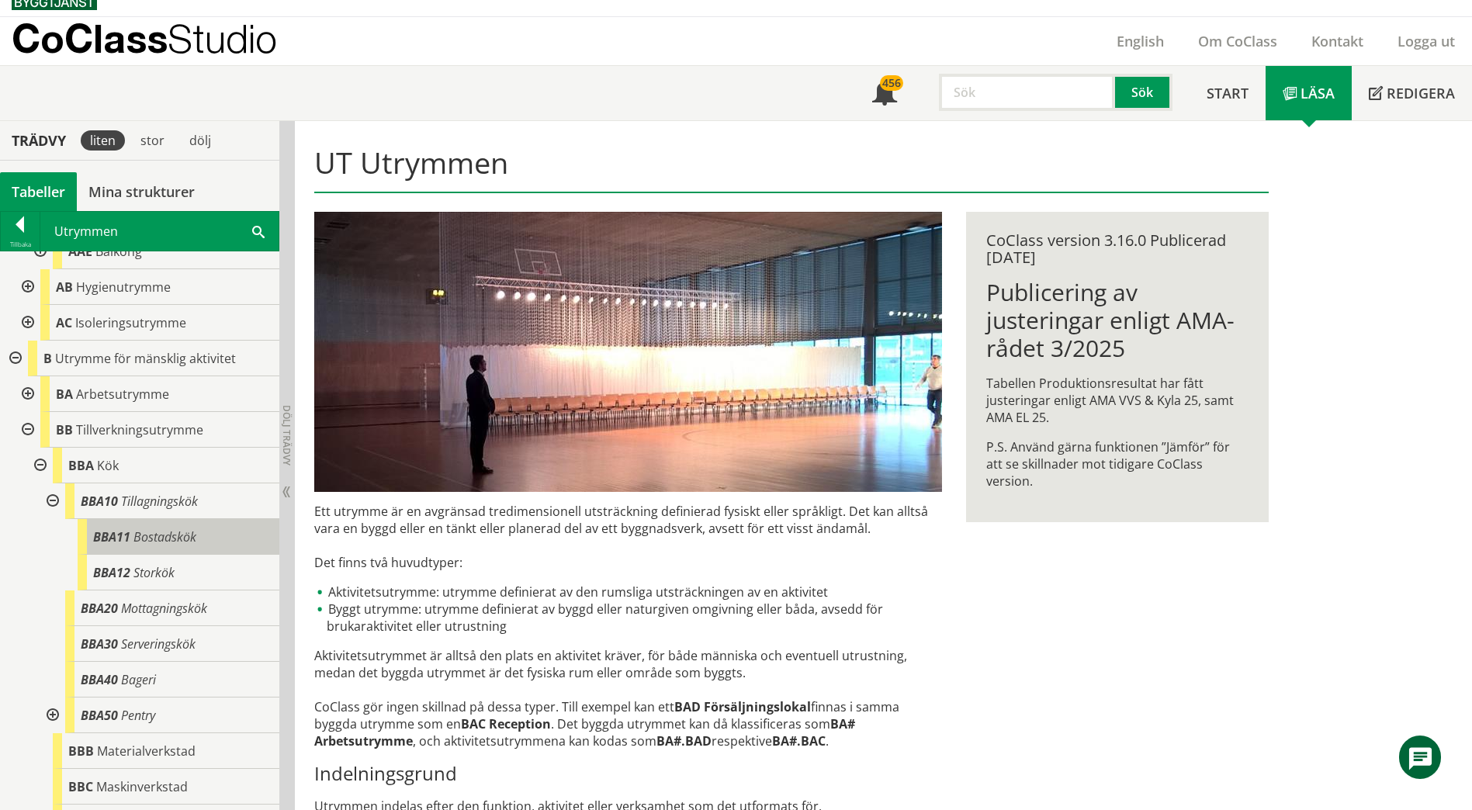
click at [137, 546] on div "BBA11 Bostadskök" at bounding box center [179, 537] width 202 height 36
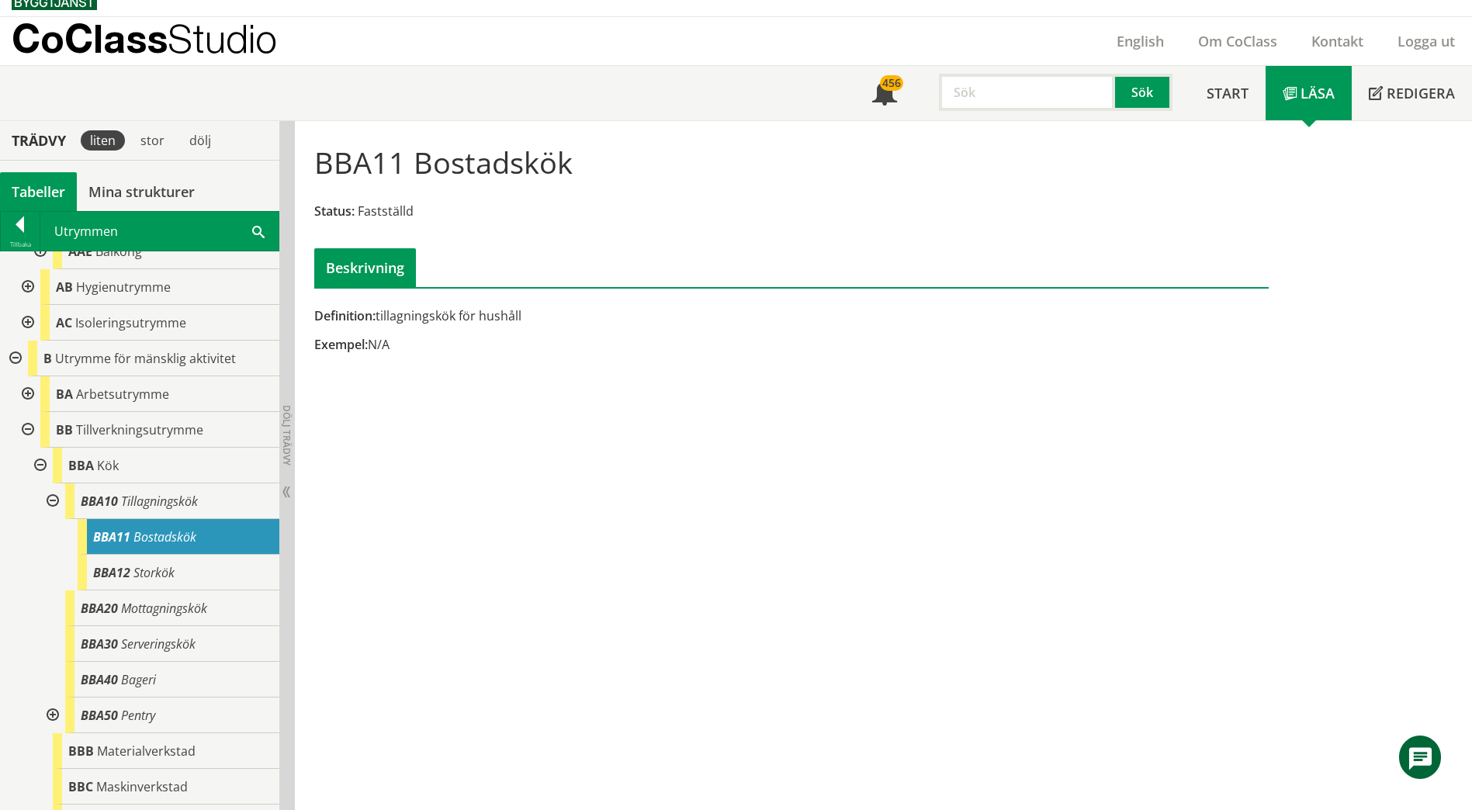
click at [255, 230] on span at bounding box center [258, 231] width 12 height 16
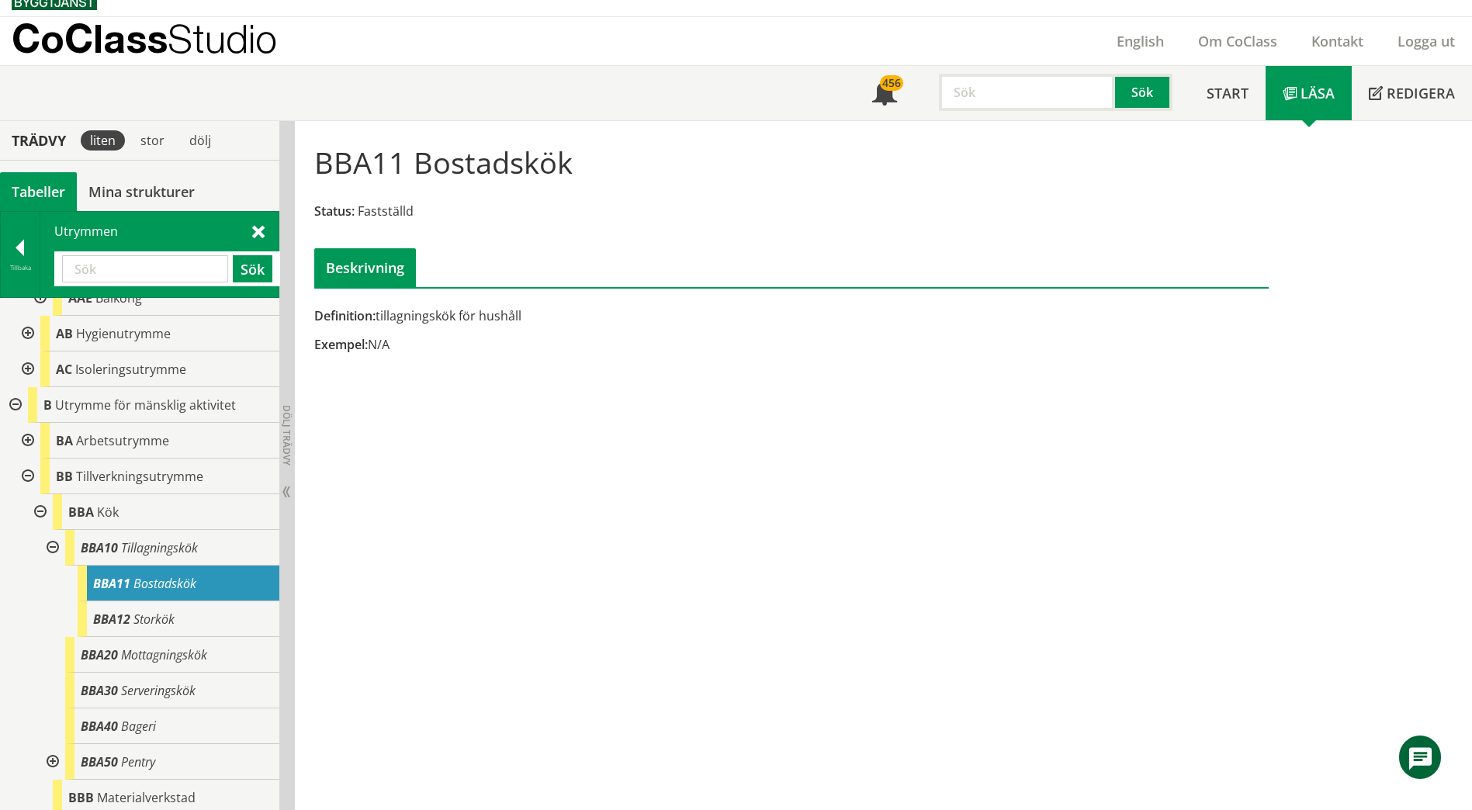
click at [171, 271] on input "text" at bounding box center [145, 268] width 166 height 27
click at [168, 271] on input "text" at bounding box center [145, 268] width 166 height 27
type input "våtrum"
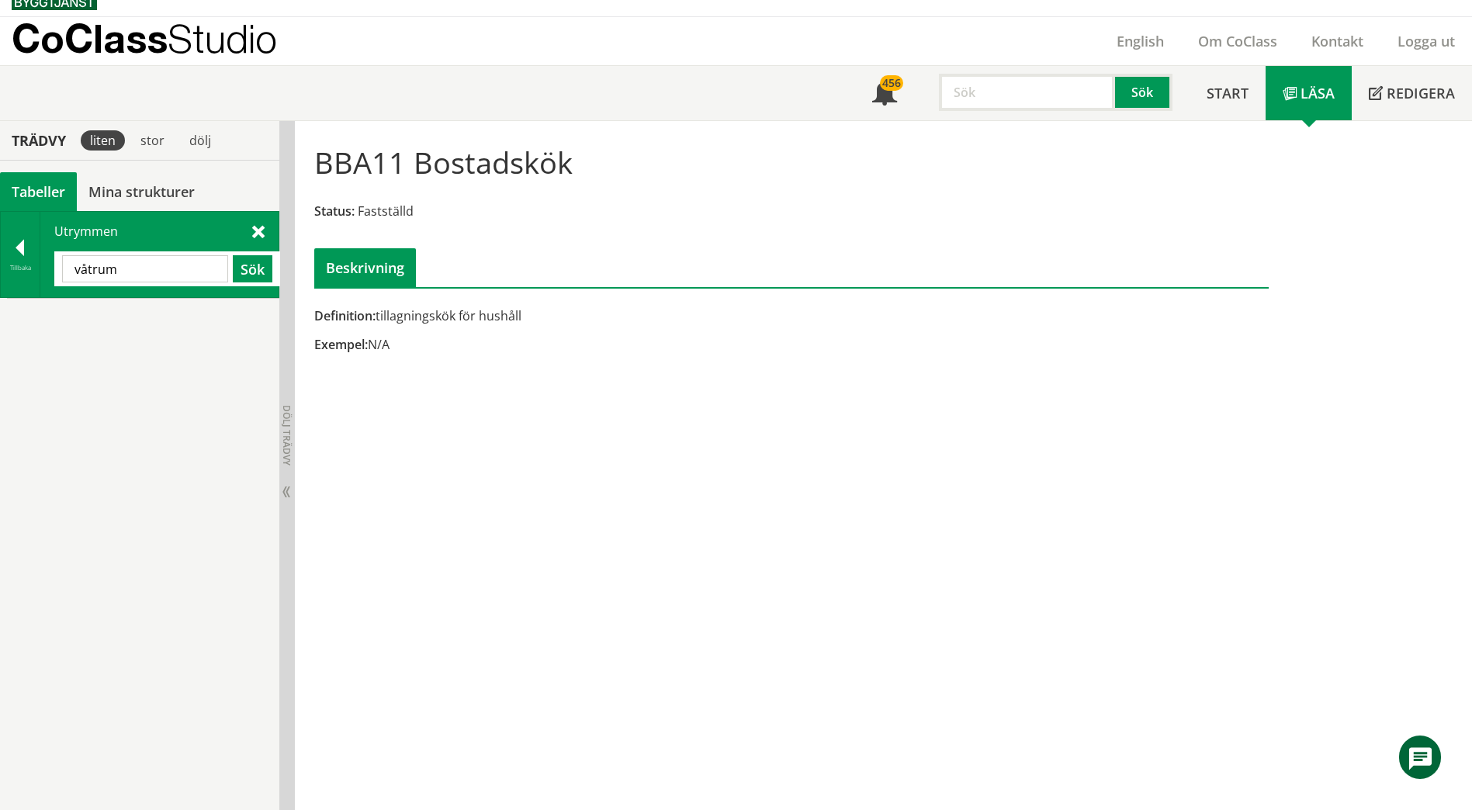
click at [165, 276] on input "våtrum" at bounding box center [145, 268] width 166 height 27
click at [24, 250] on div at bounding box center [20, 251] width 39 height 22
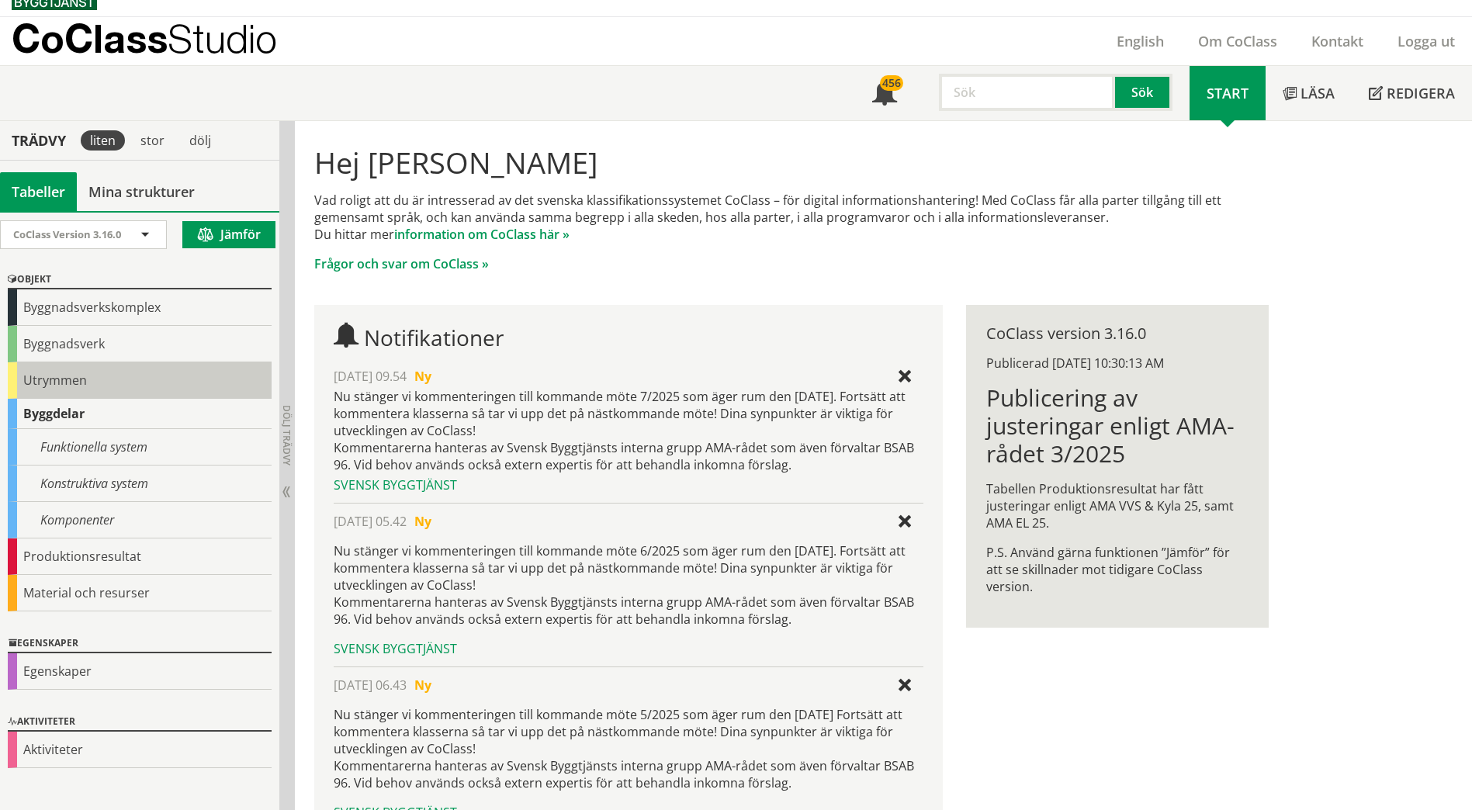
click at [36, 380] on div "Utrymmen" at bounding box center [140, 380] width 264 height 36
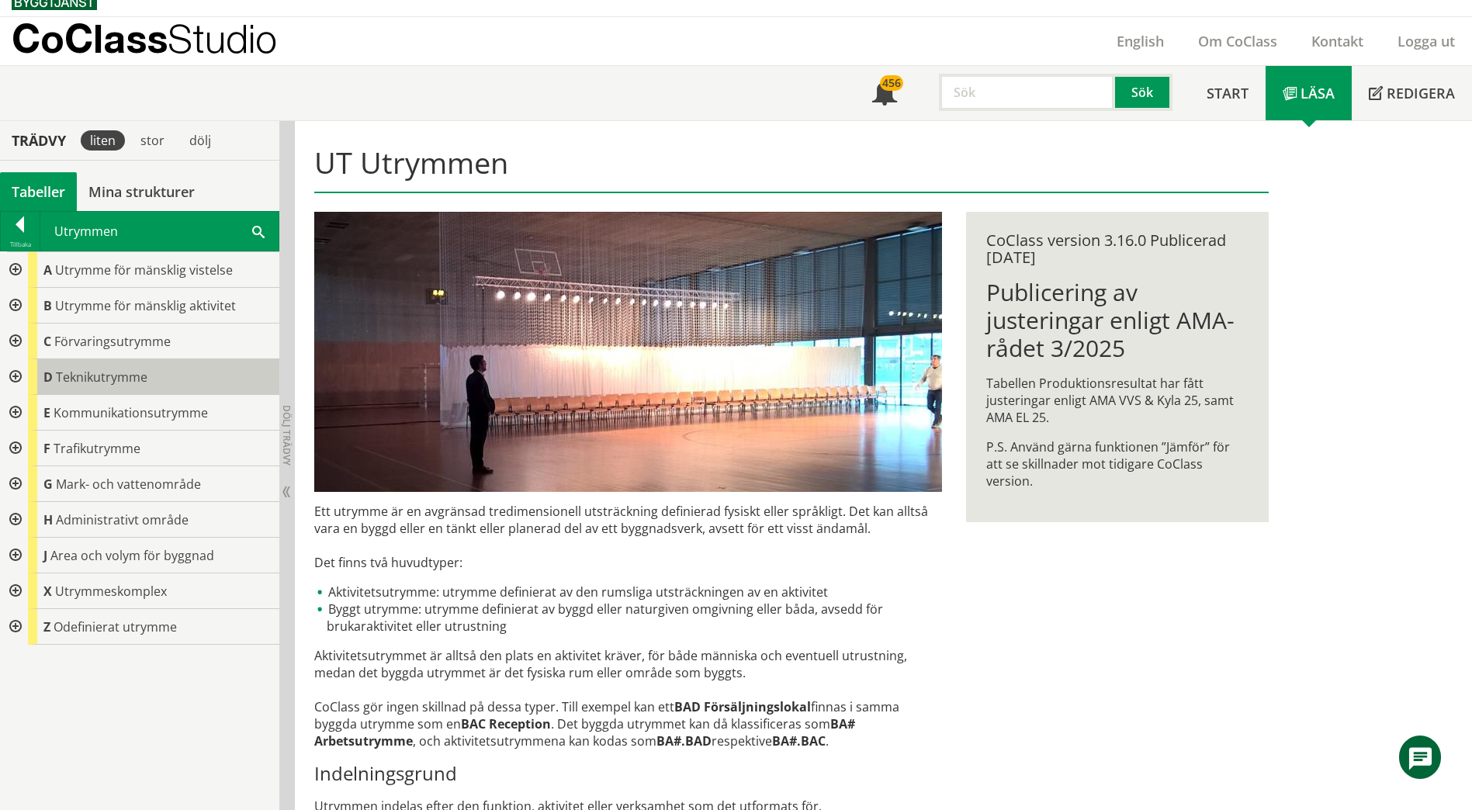
click at [38, 375] on body "AMA AMA Beskrivningsverktyg AMA Funktion BSAB Bygginfo Byggjura Byggkatalogen […" at bounding box center [736, 380] width 1472 height 810
click at [14, 383] on div at bounding box center [14, 377] width 28 height 36
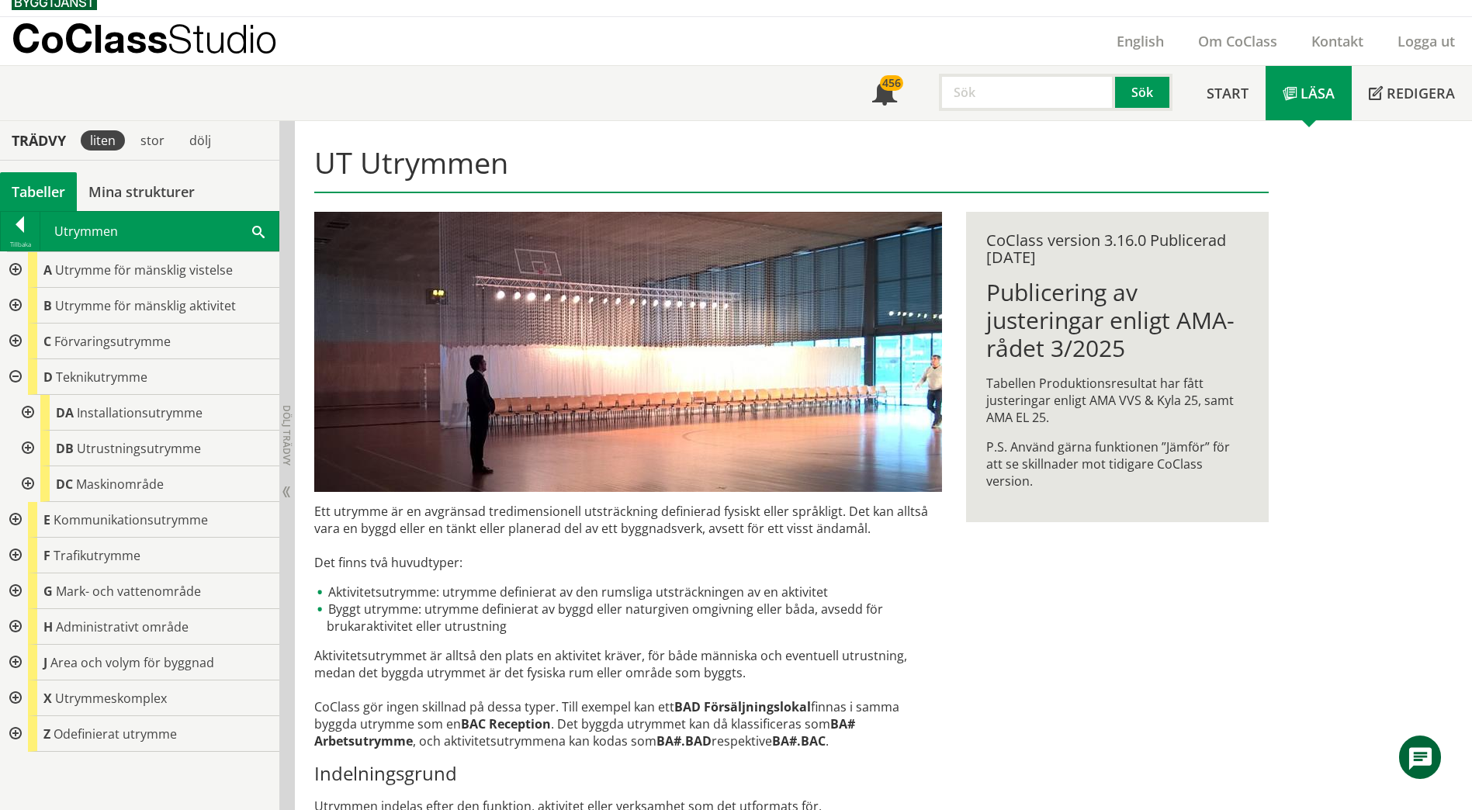
click at [24, 415] on div at bounding box center [26, 413] width 28 height 36
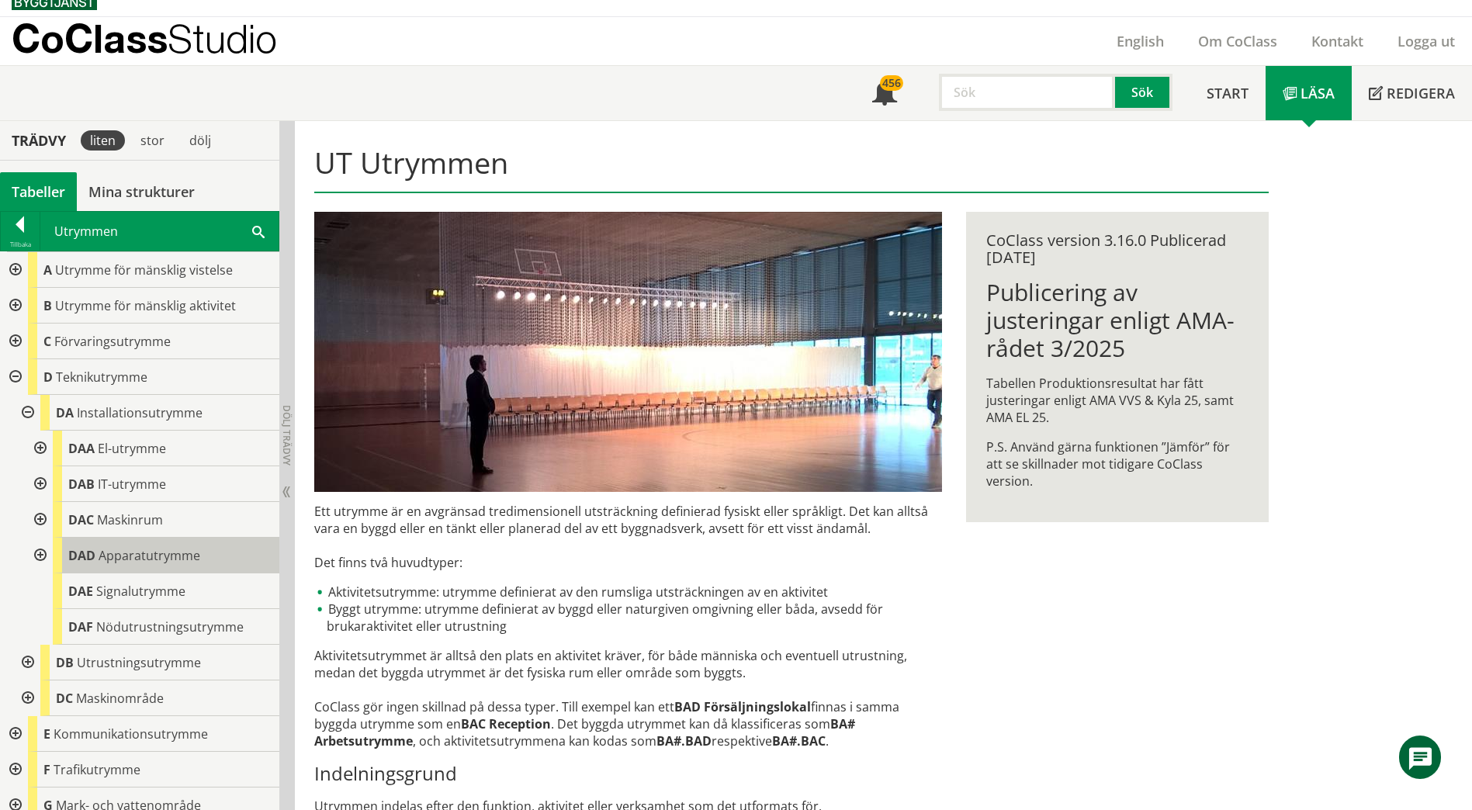
click at [79, 548] on span "DAD" at bounding box center [81, 555] width 27 height 17
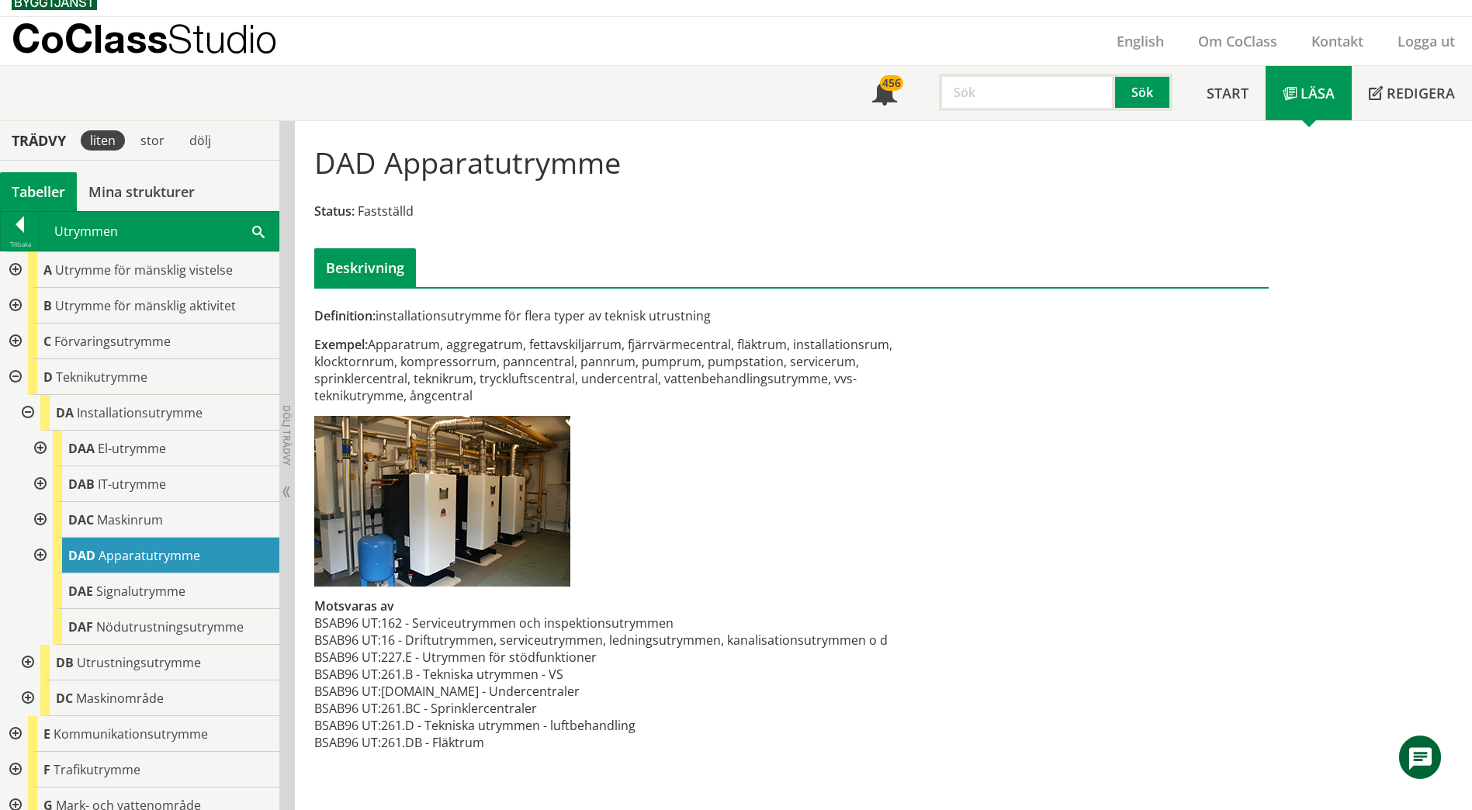
click at [41, 552] on div at bounding box center [39, 556] width 28 height 36
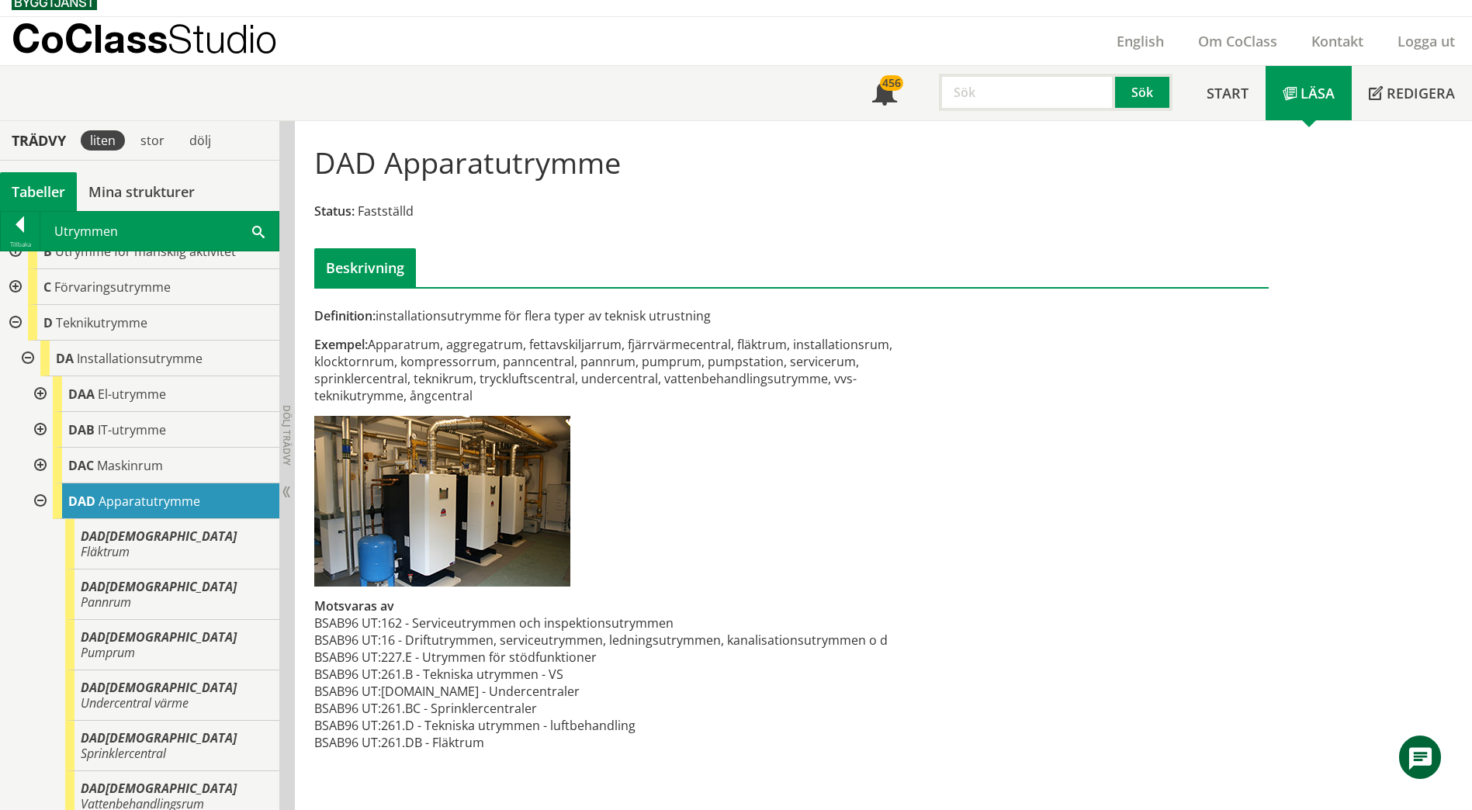
scroll to position [78, 0]
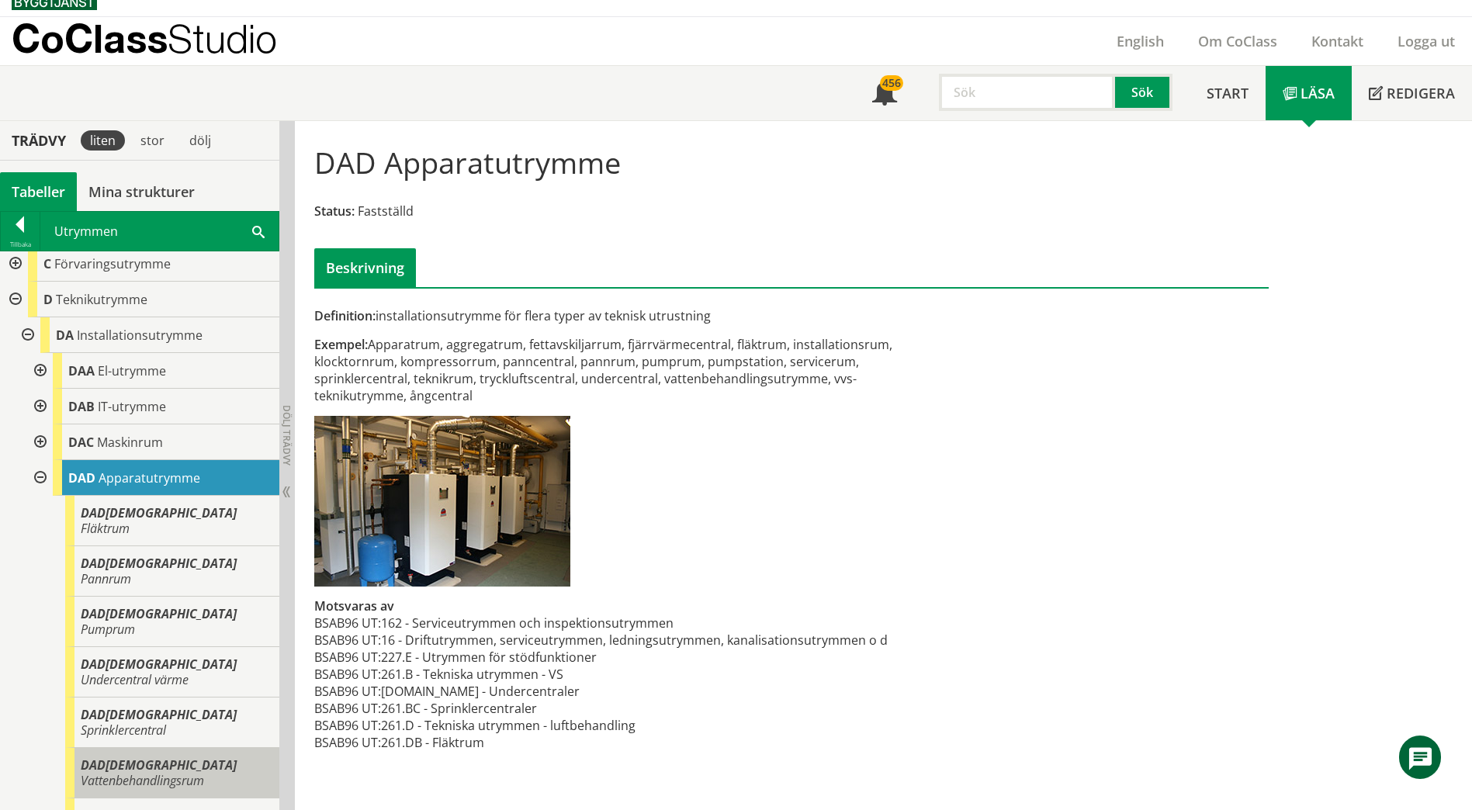
click at [113, 757] on span "DAD[DEMOGRAPHIC_DATA]" at bounding box center [159, 765] width 156 height 17
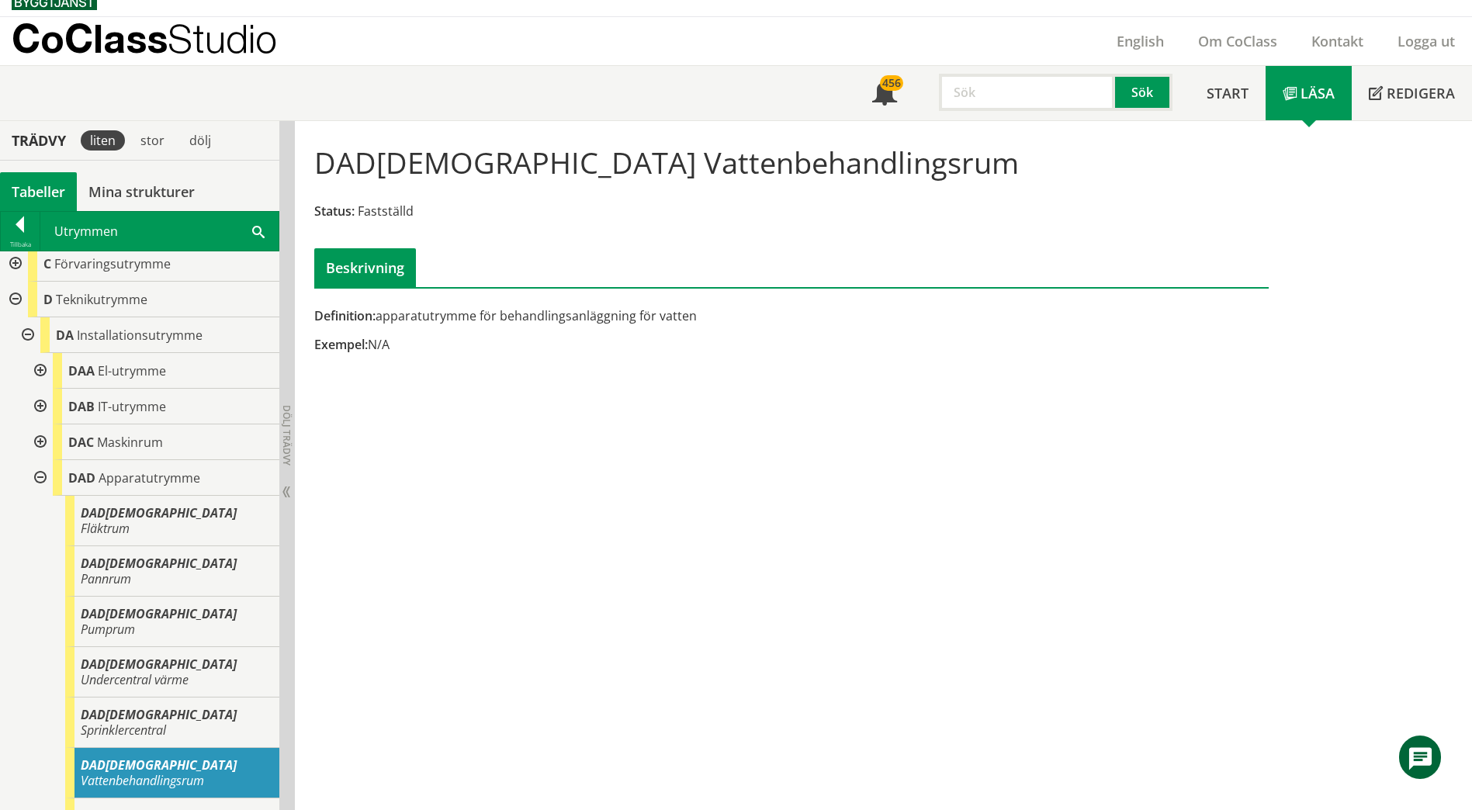
click at [42, 478] on div at bounding box center [39, 478] width 28 height 36
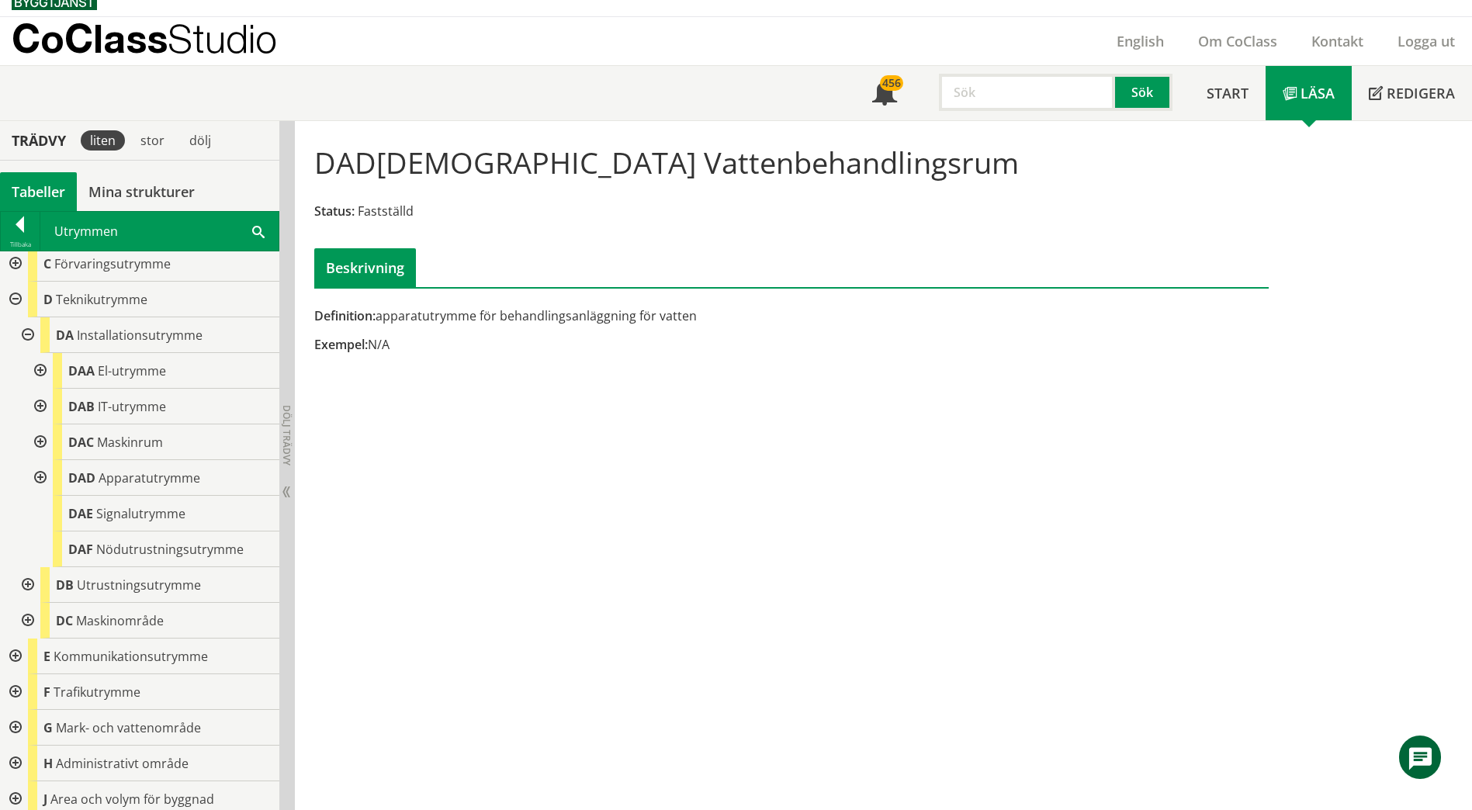
click at [46, 443] on div at bounding box center [39, 442] width 28 height 36
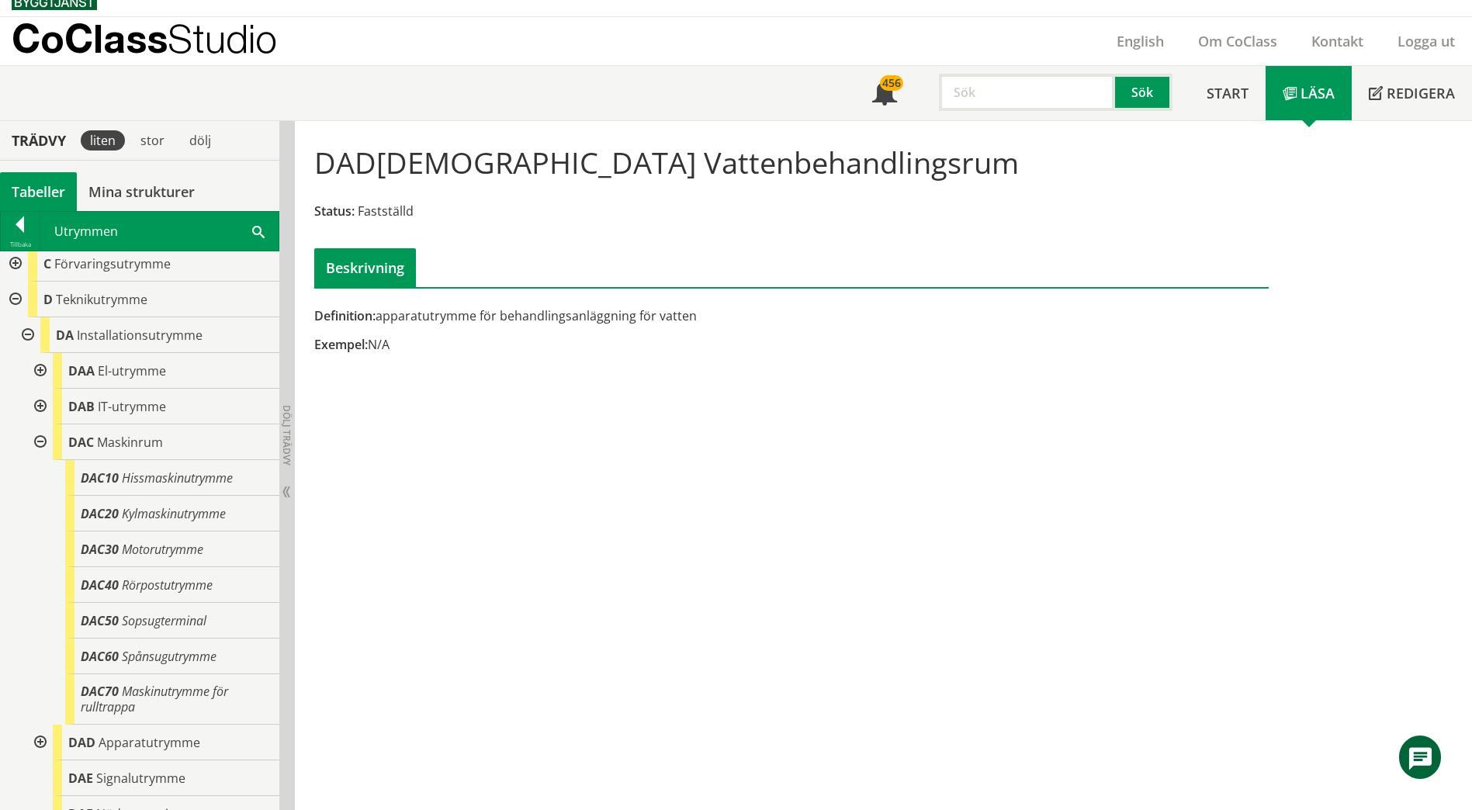
click at [48, 436] on div at bounding box center [39, 442] width 28 height 36
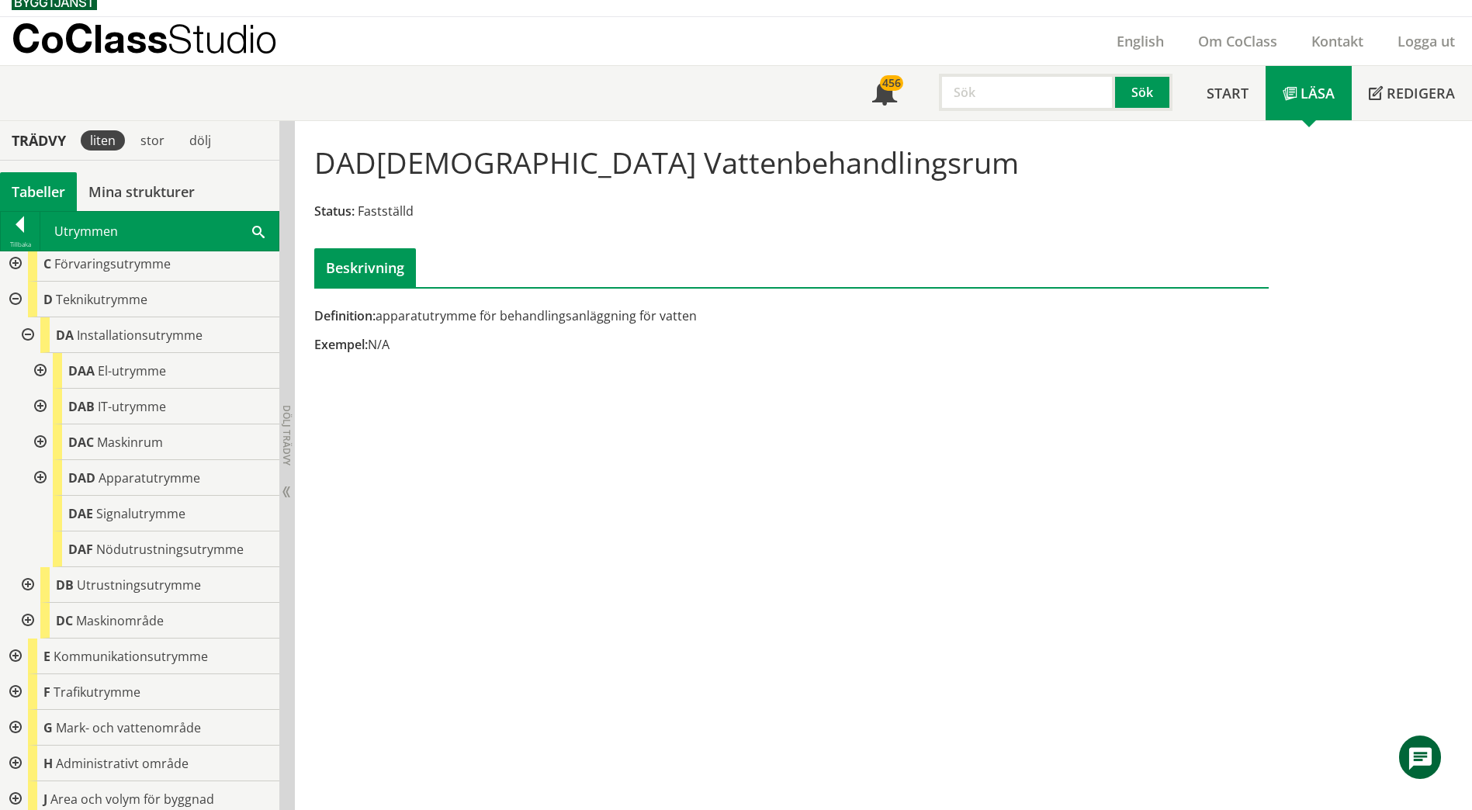
click at [26, 614] on div at bounding box center [26, 621] width 28 height 36
click at [28, 618] on div at bounding box center [26, 621] width 28 height 36
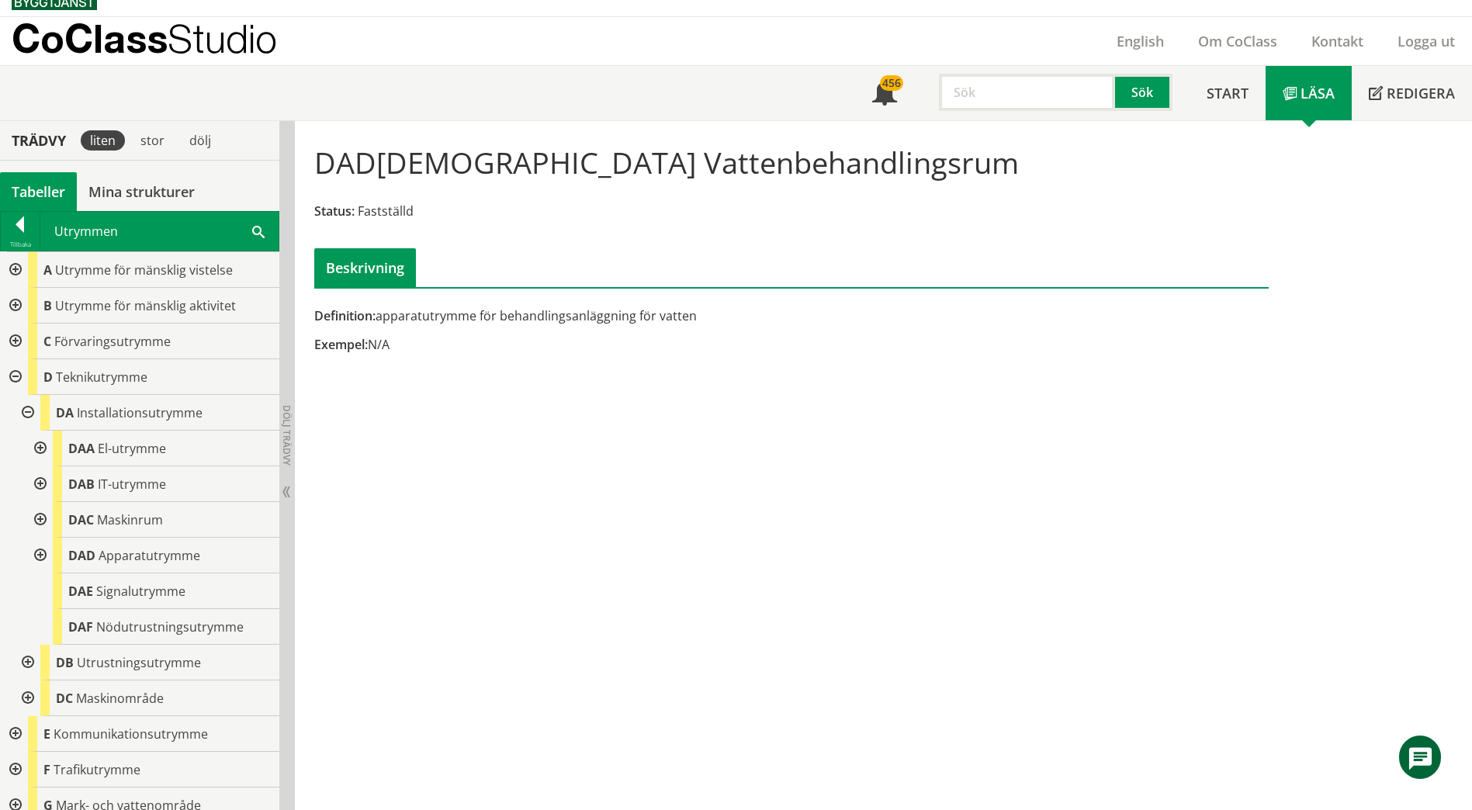
drag, startPoint x: 771, startPoint y: 470, endPoint x: 743, endPoint y: 444, distance: 37.9
click at [771, 470] on div "DAD[DEMOGRAPHIC_DATA] Vattenbehandlingsrum Status: Fastställd Beskrivning Defin…" at bounding box center [883, 465] width 1177 height 689
click at [41, 512] on div at bounding box center [39, 520] width 28 height 36
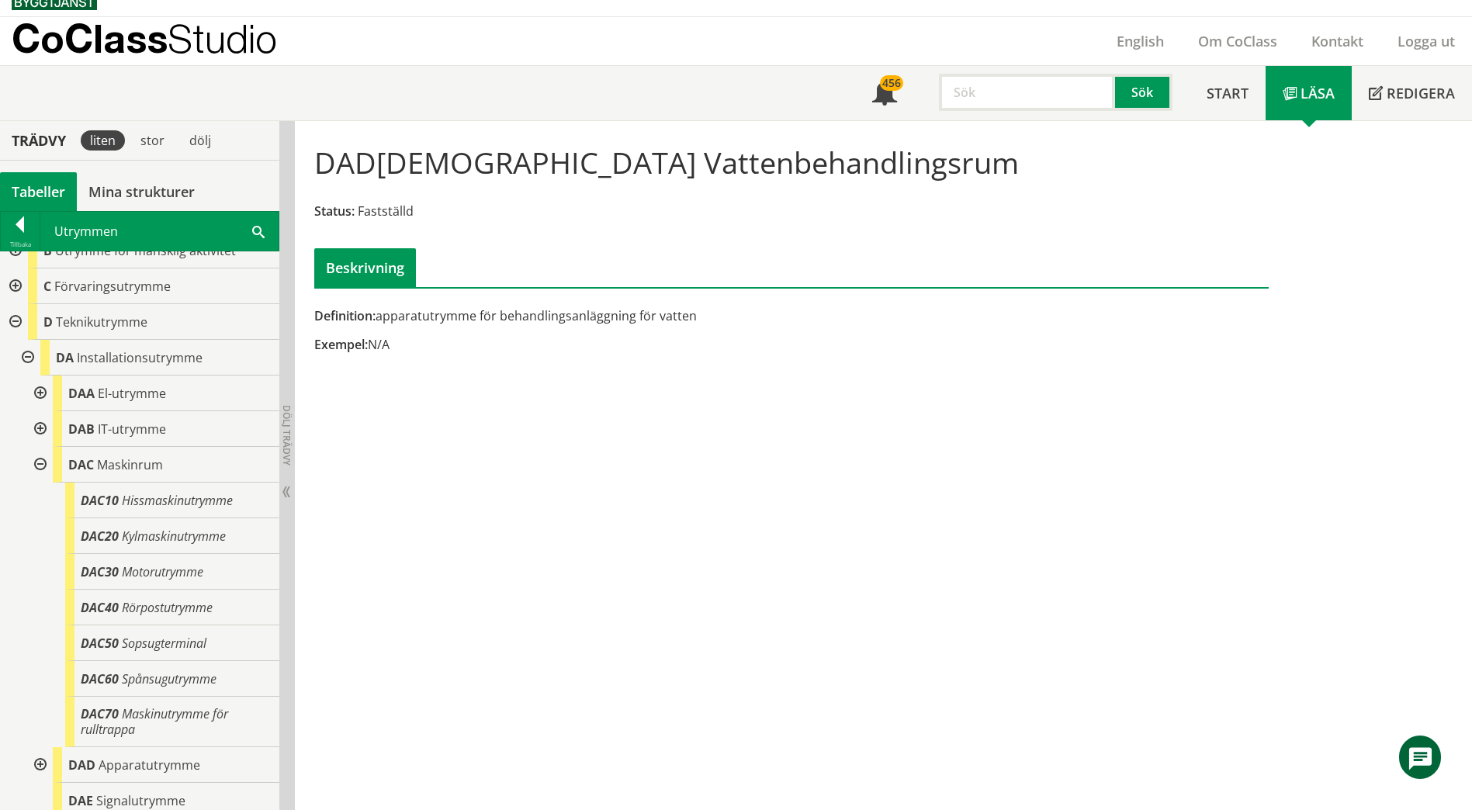
scroll to position [78, 0]
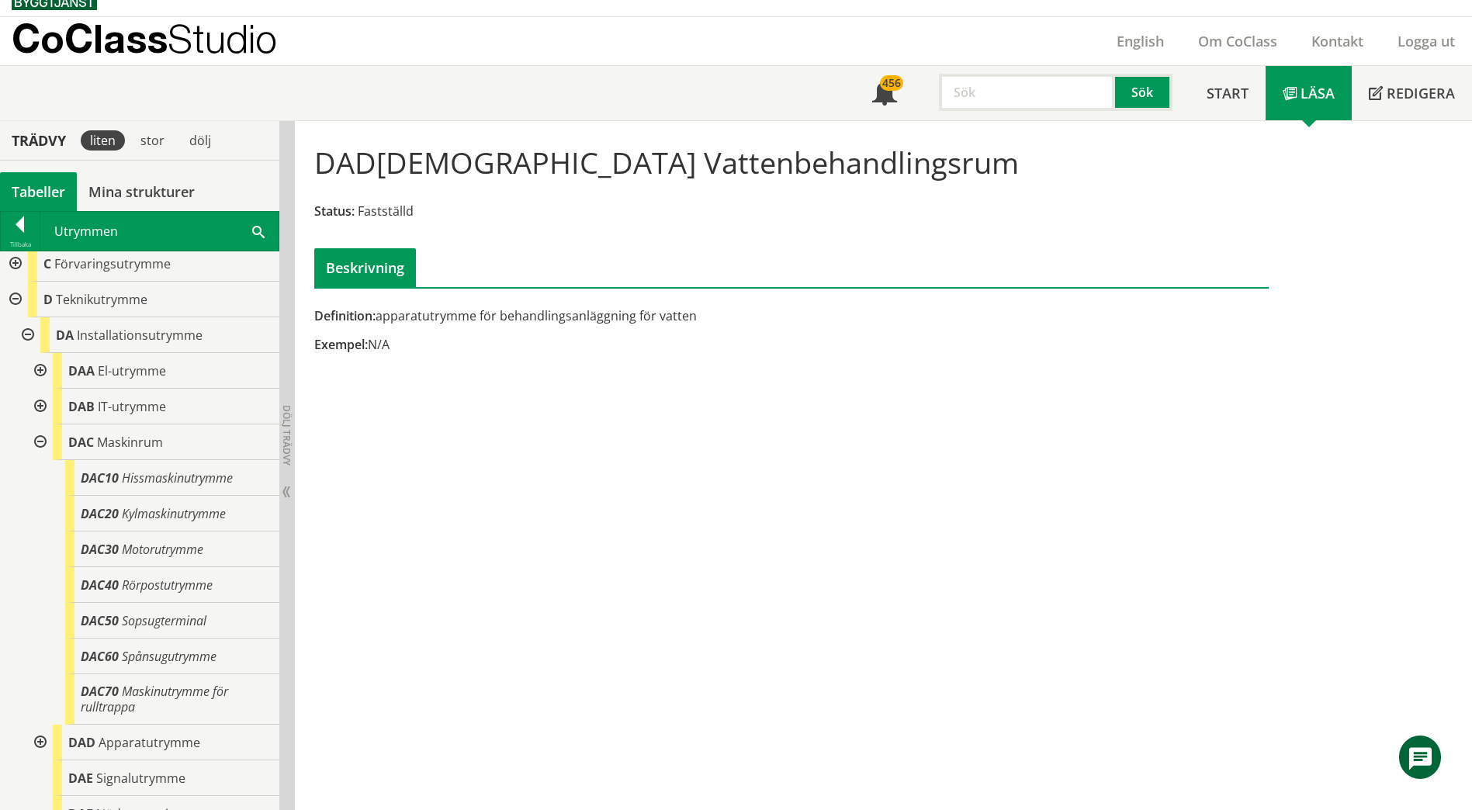
click at [38, 447] on div at bounding box center [39, 442] width 28 height 36
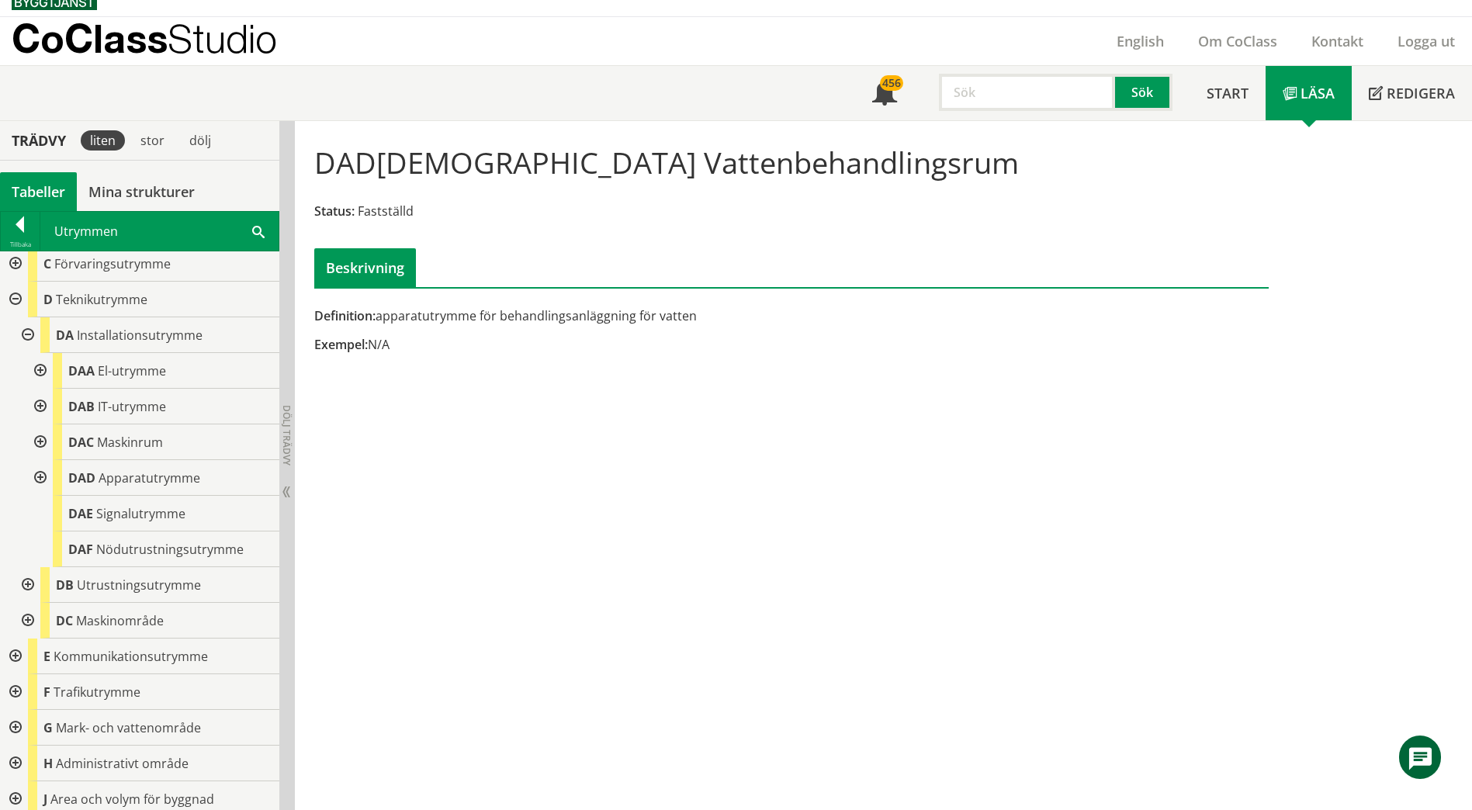
click at [39, 473] on div at bounding box center [39, 478] width 28 height 36
